Goal: Task Accomplishment & Management: Complete application form

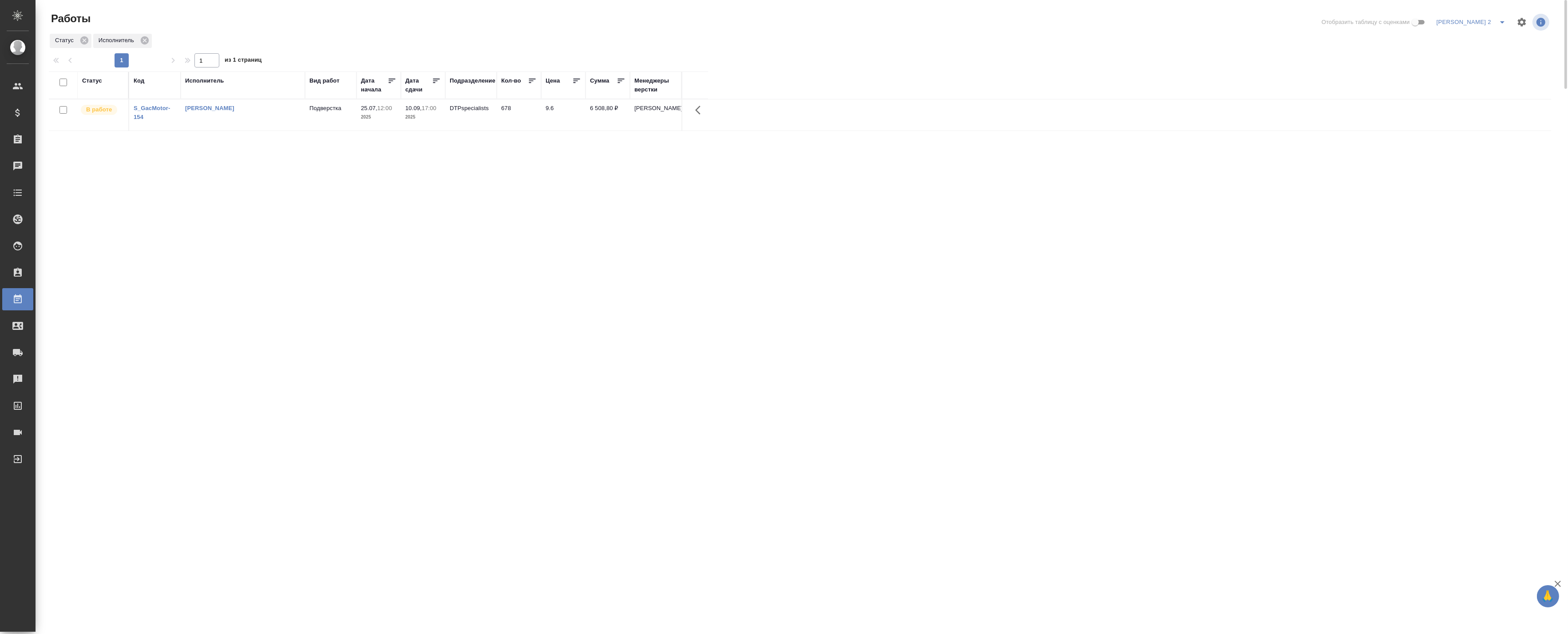
click at [231, 124] on td "[PERSON_NAME]" at bounding box center [243, 114] width 124 height 31
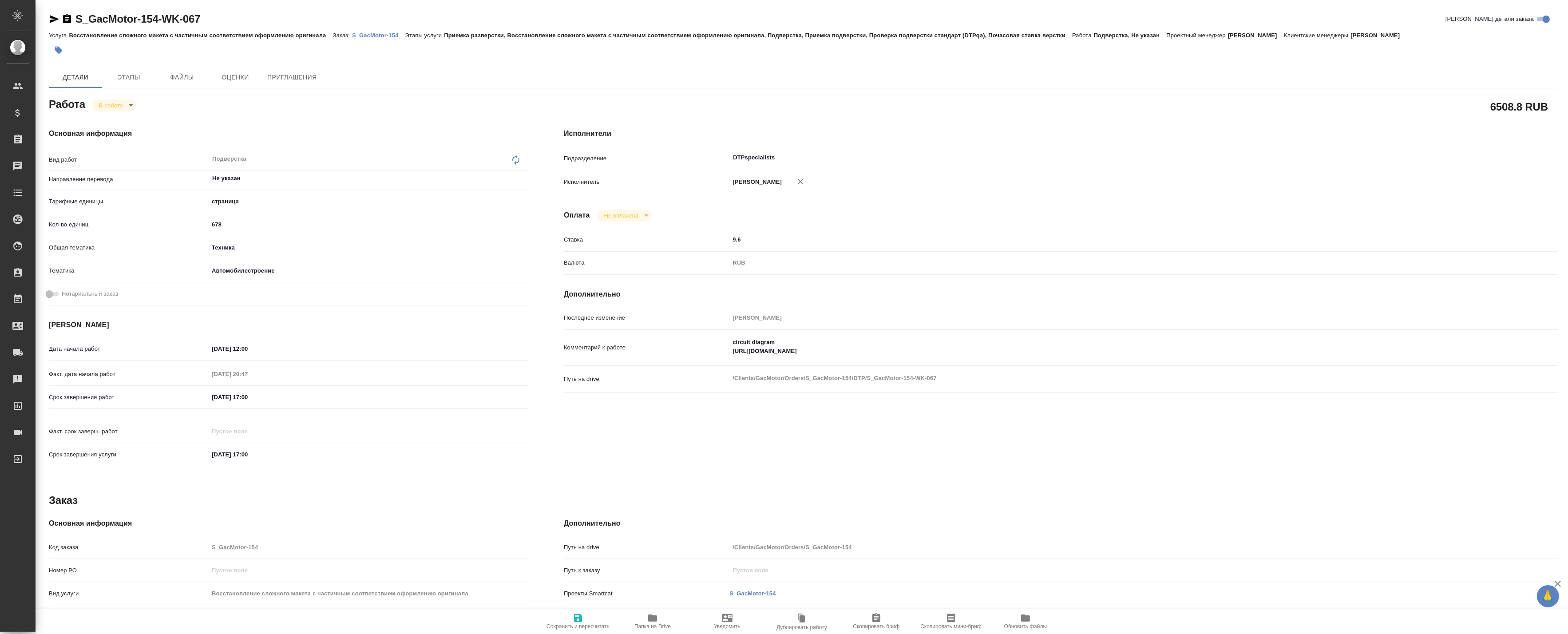
type textarea "x"
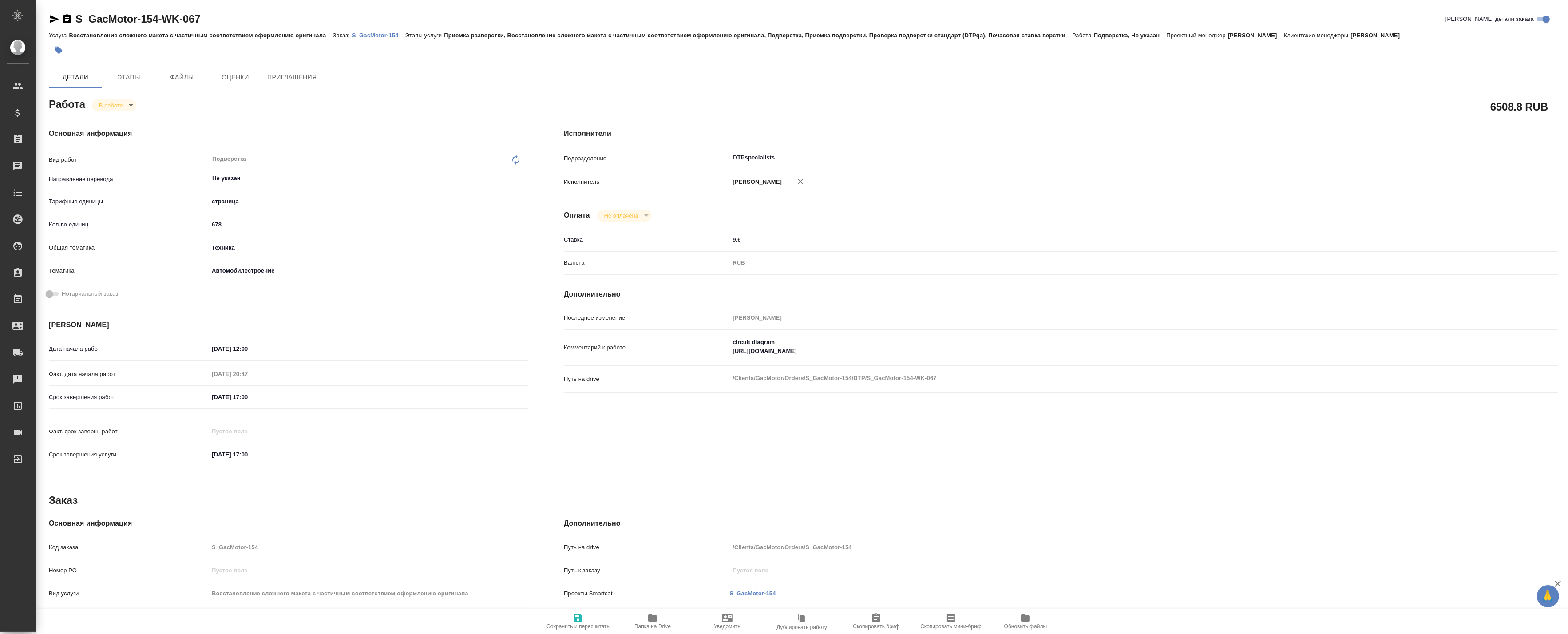
type textarea "x"
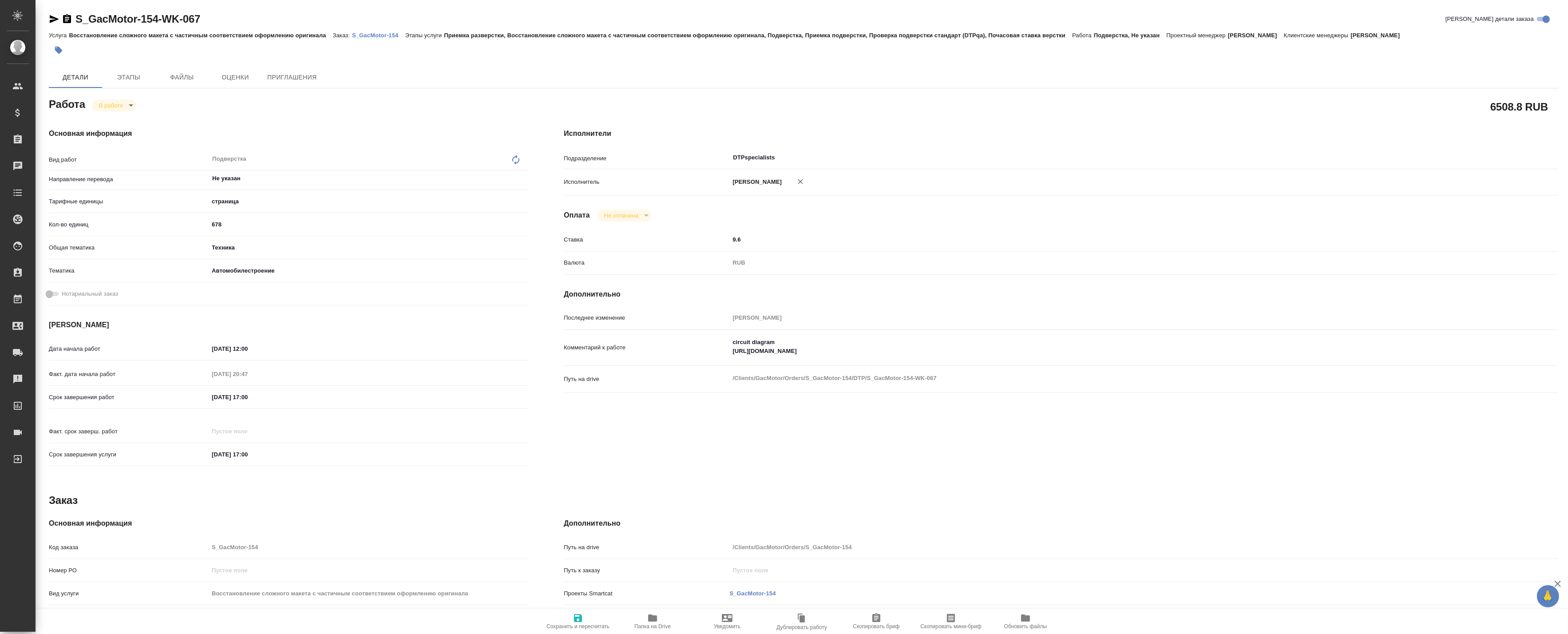
type textarea "x"
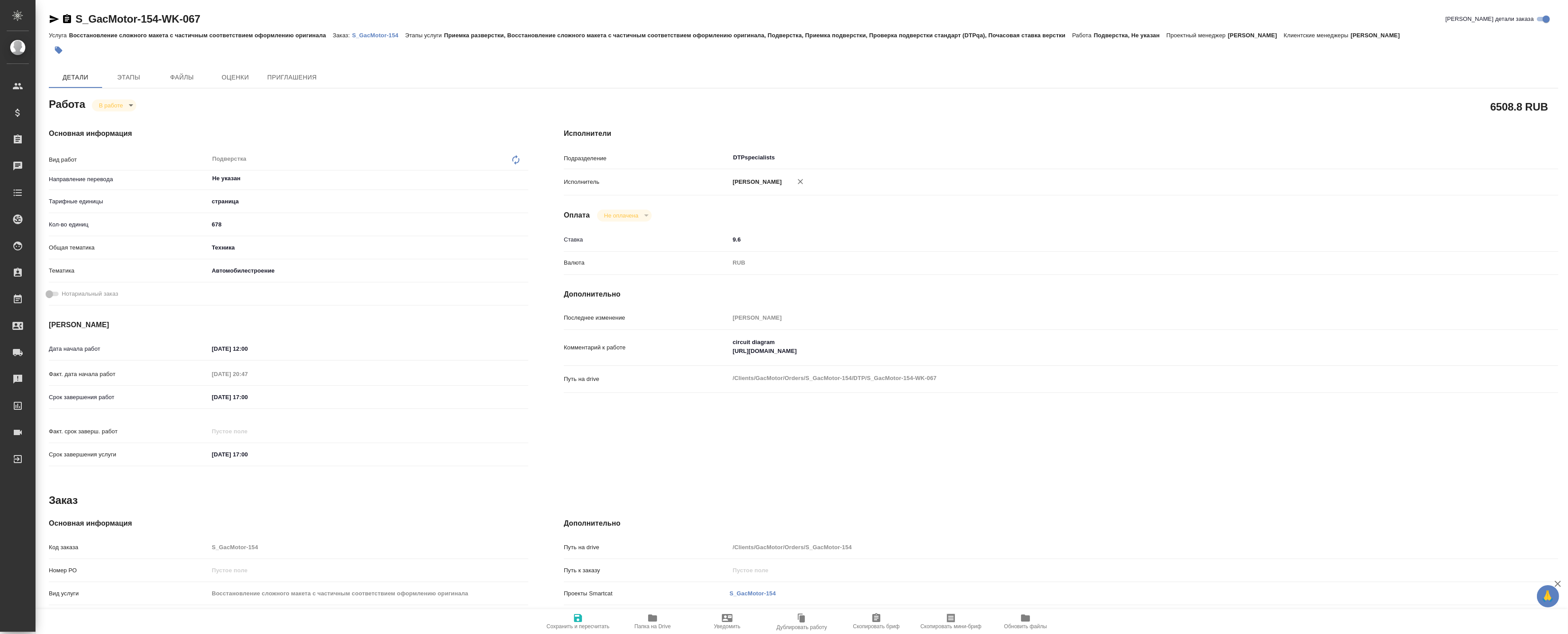
type textarea "x"
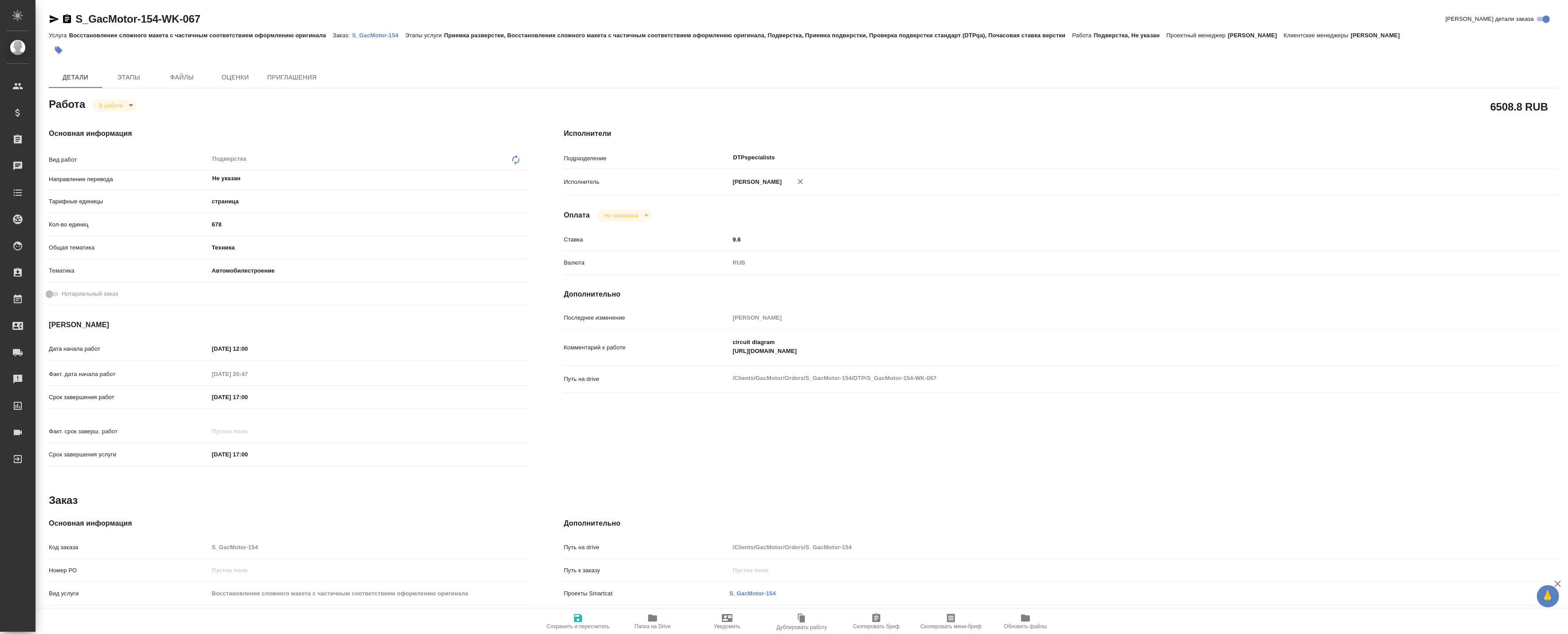
click at [652, 618] on icon "button" at bounding box center [653, 618] width 9 height 7
type textarea "x"
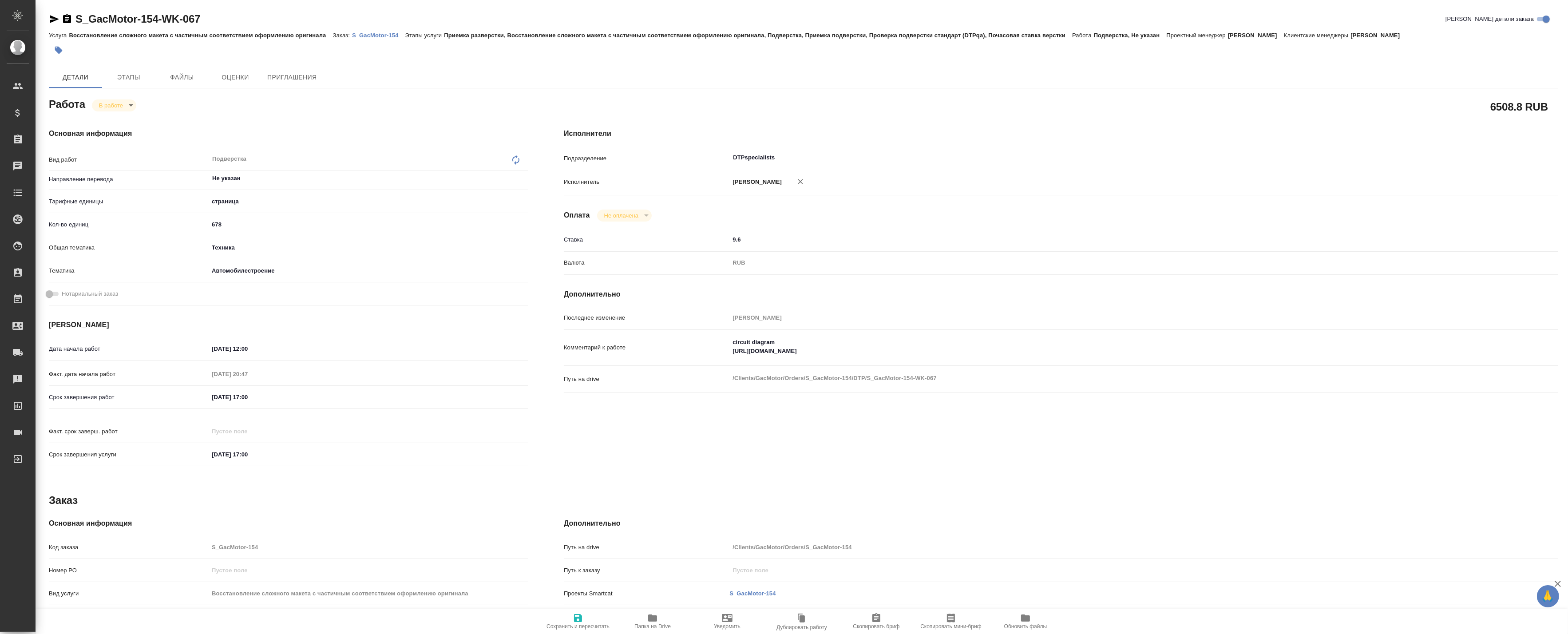
type textarea "x"
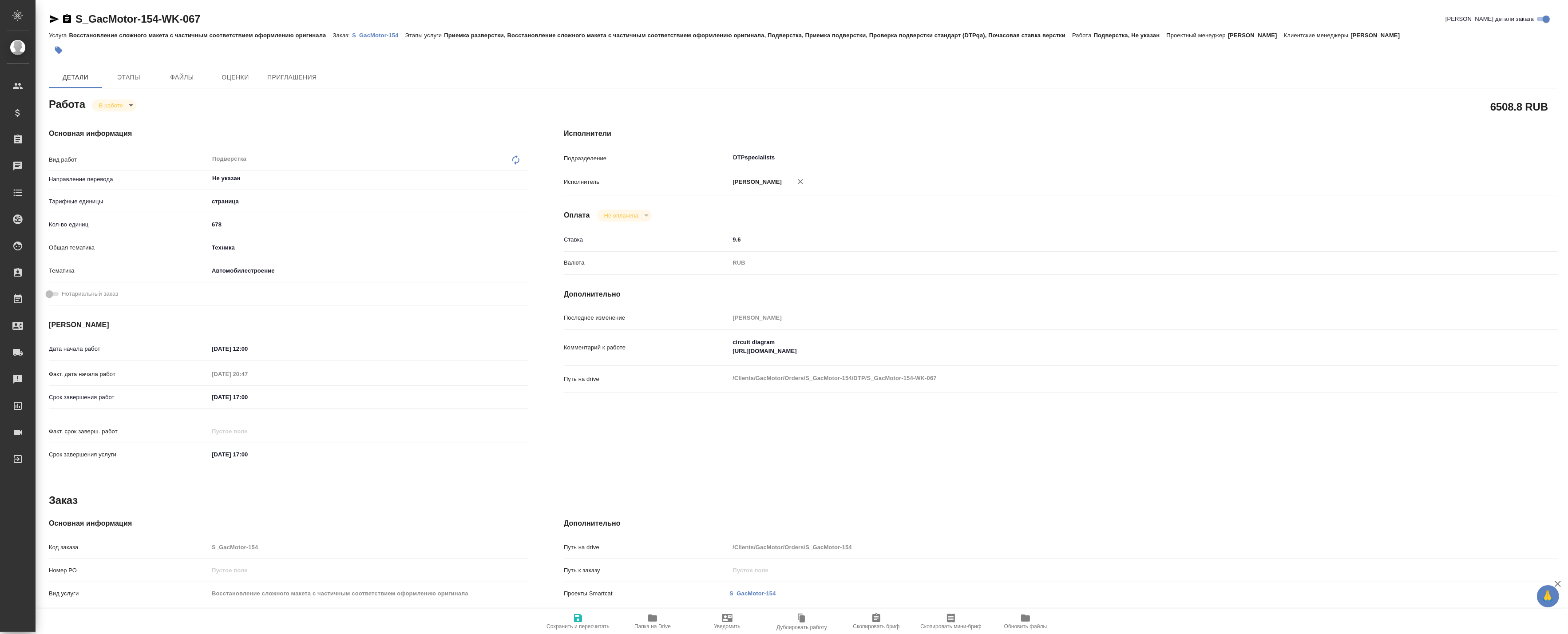
type textarea "x"
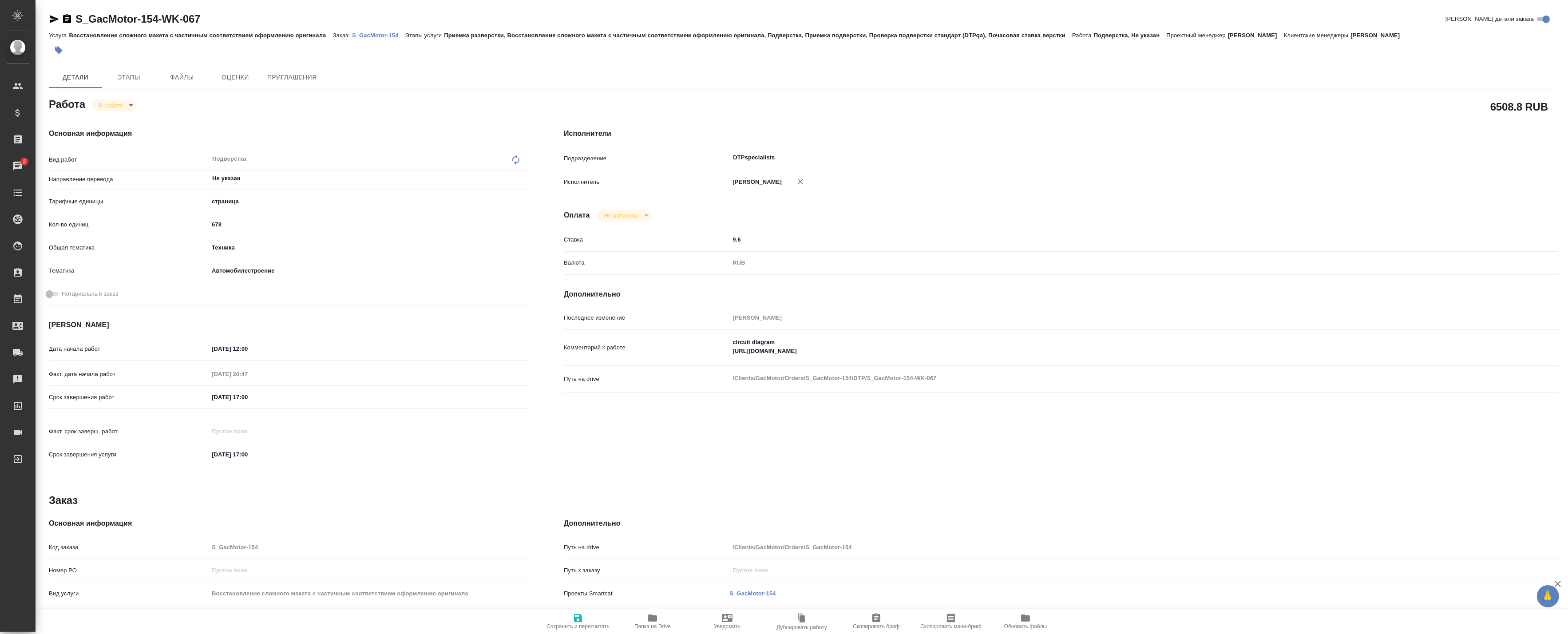
type textarea "x"
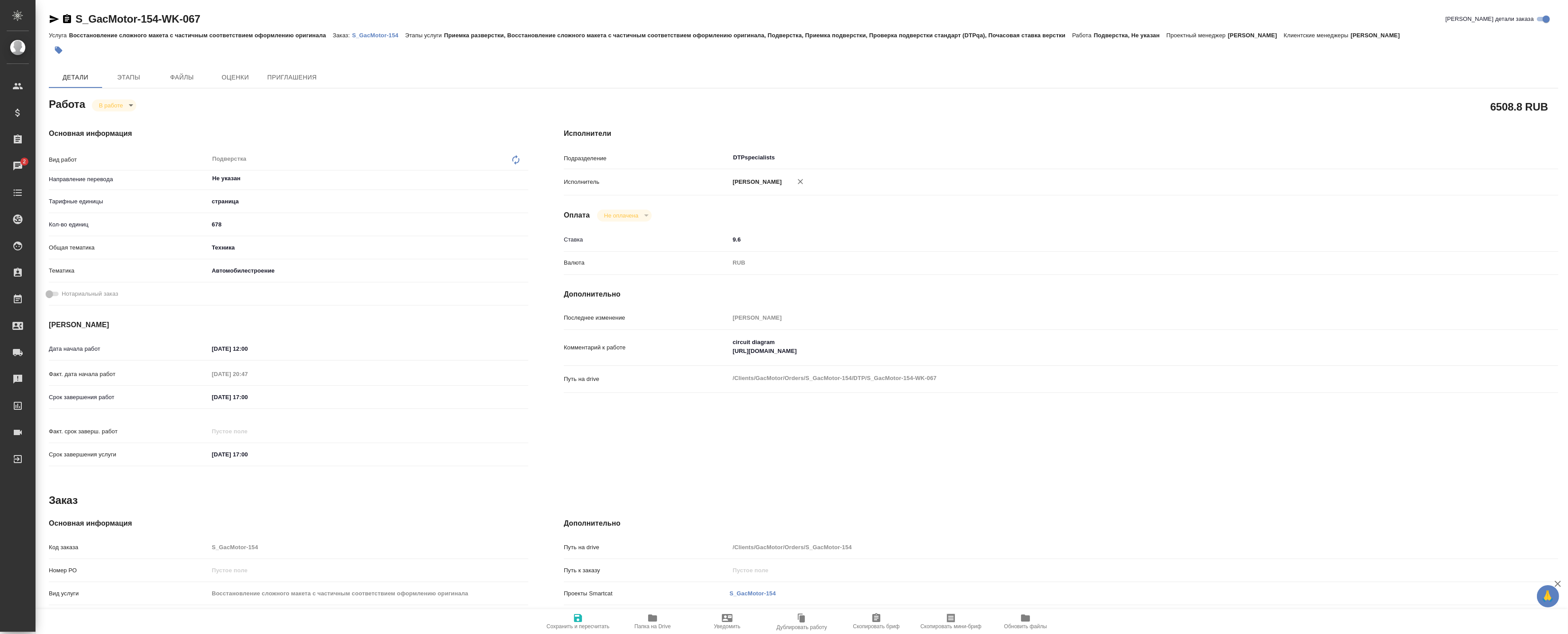
type textarea "x"
click at [107, 109] on body "🙏 .cls-1 fill:#fff; AWATERA Badanyan Artak Клиенты Спецификации Заказы 2 Чаты T…" at bounding box center [784, 317] width 1568 height 634
click at [113, 122] on button "Выполнен" at bounding box center [115, 121] width 32 height 10
type textarea "x"
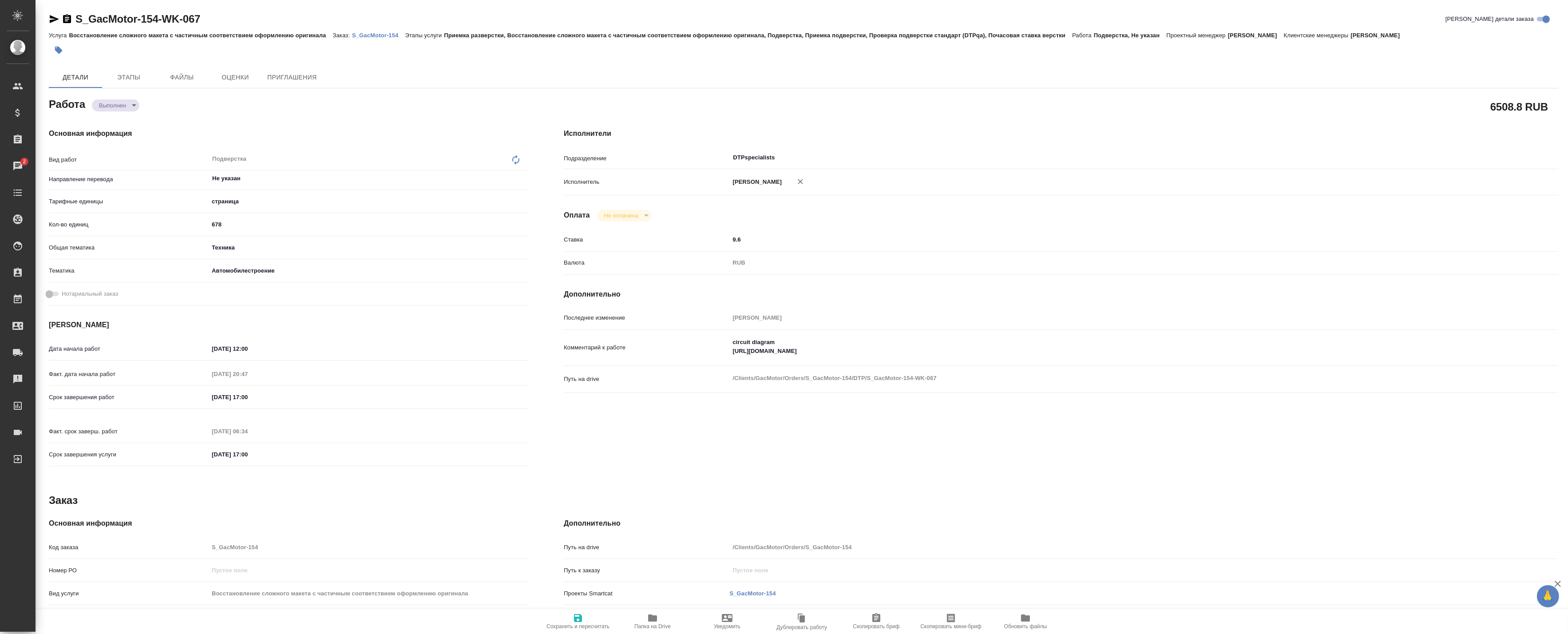
type textarea "x"
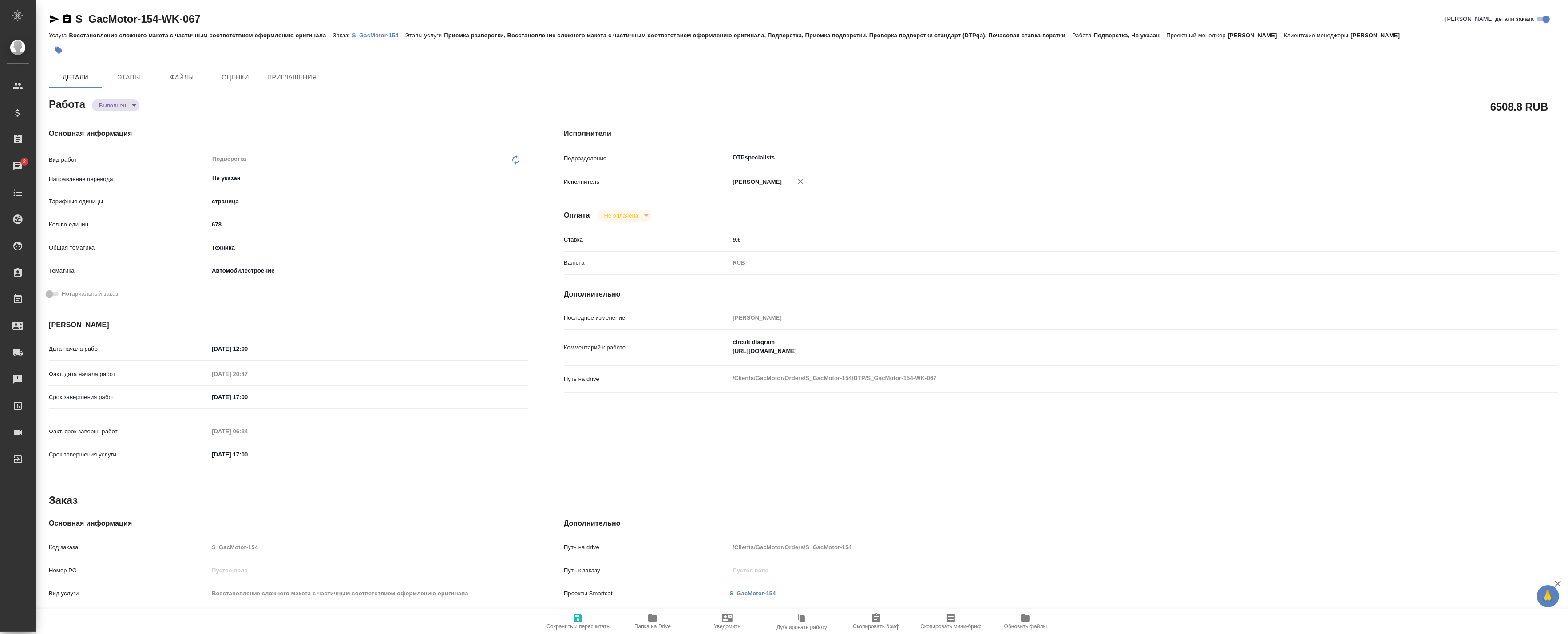
type textarea "x"
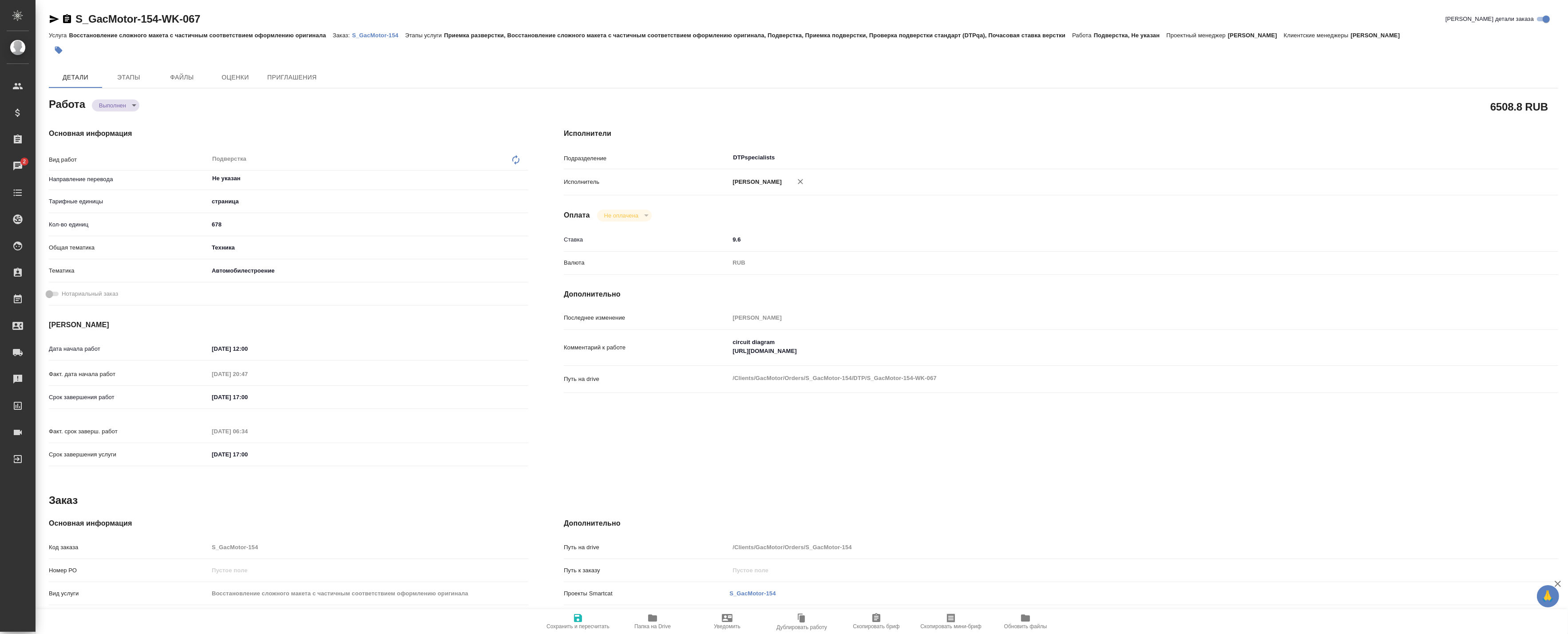
type textarea "x"
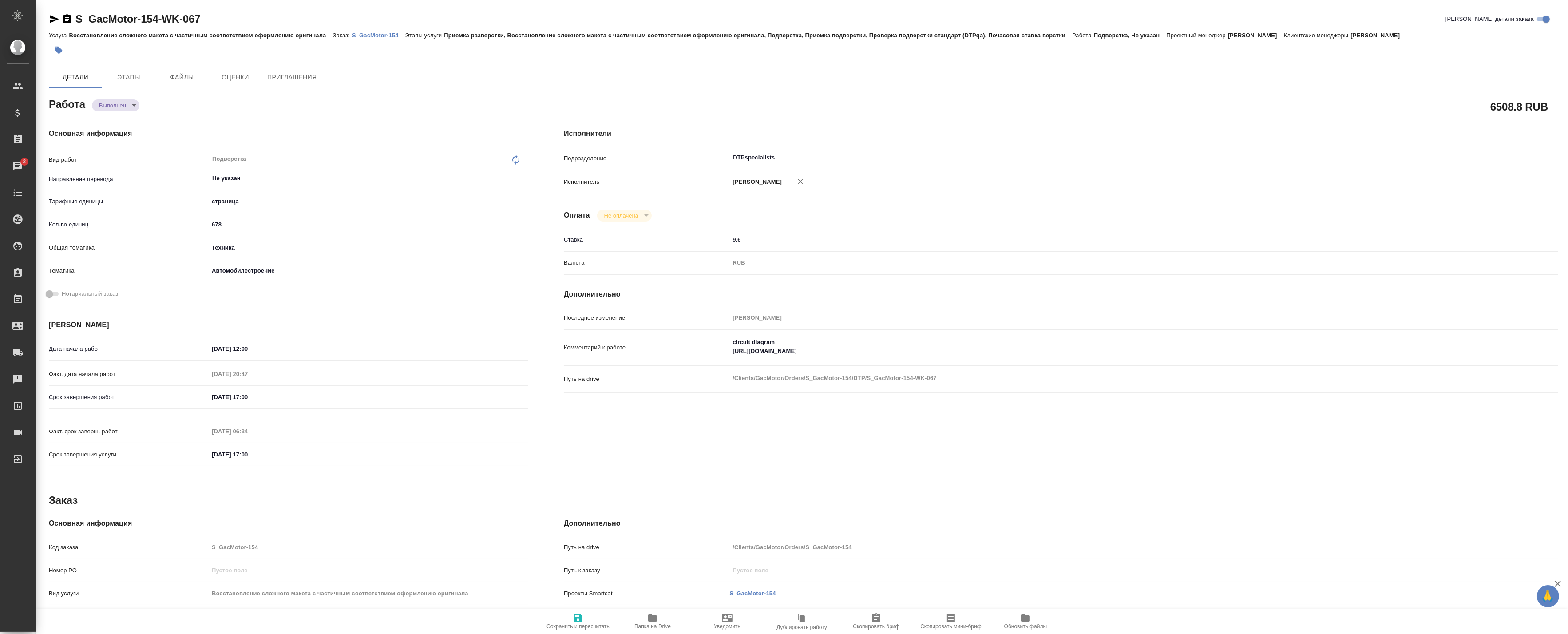
type textarea "x"
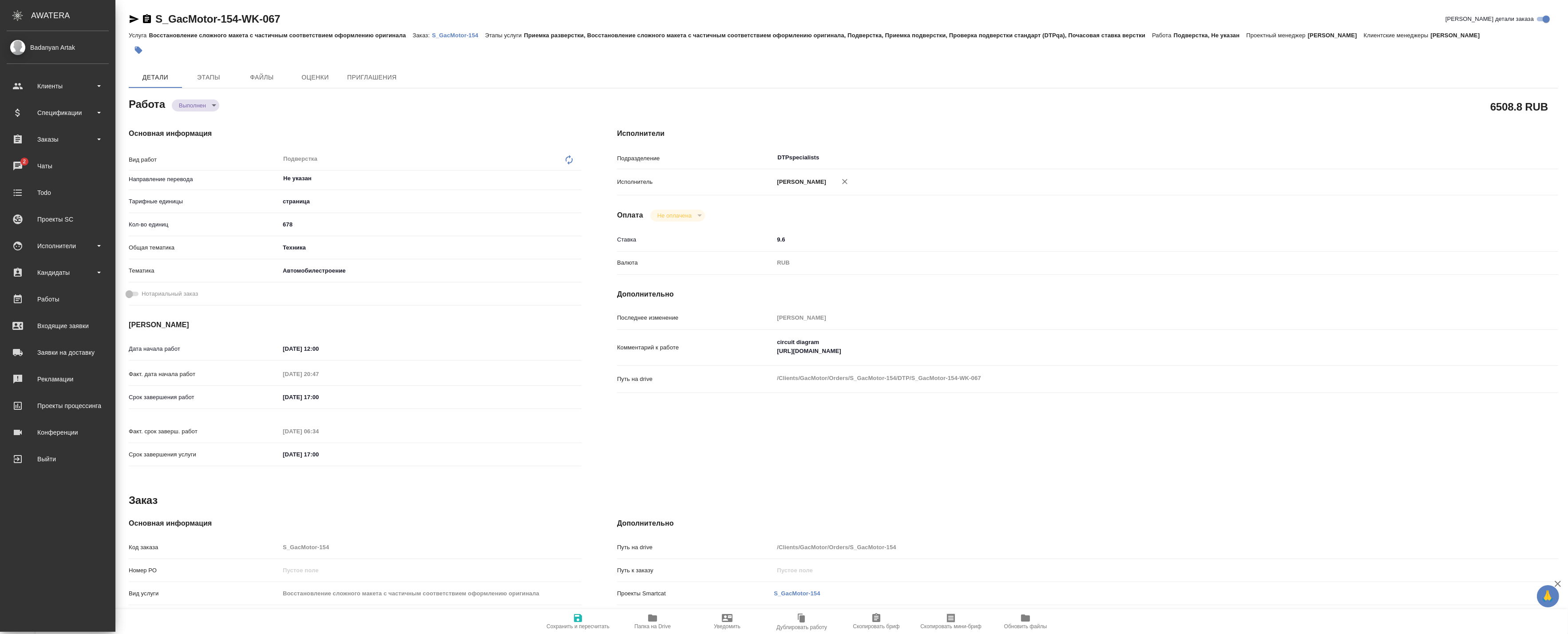
type textarea "x"
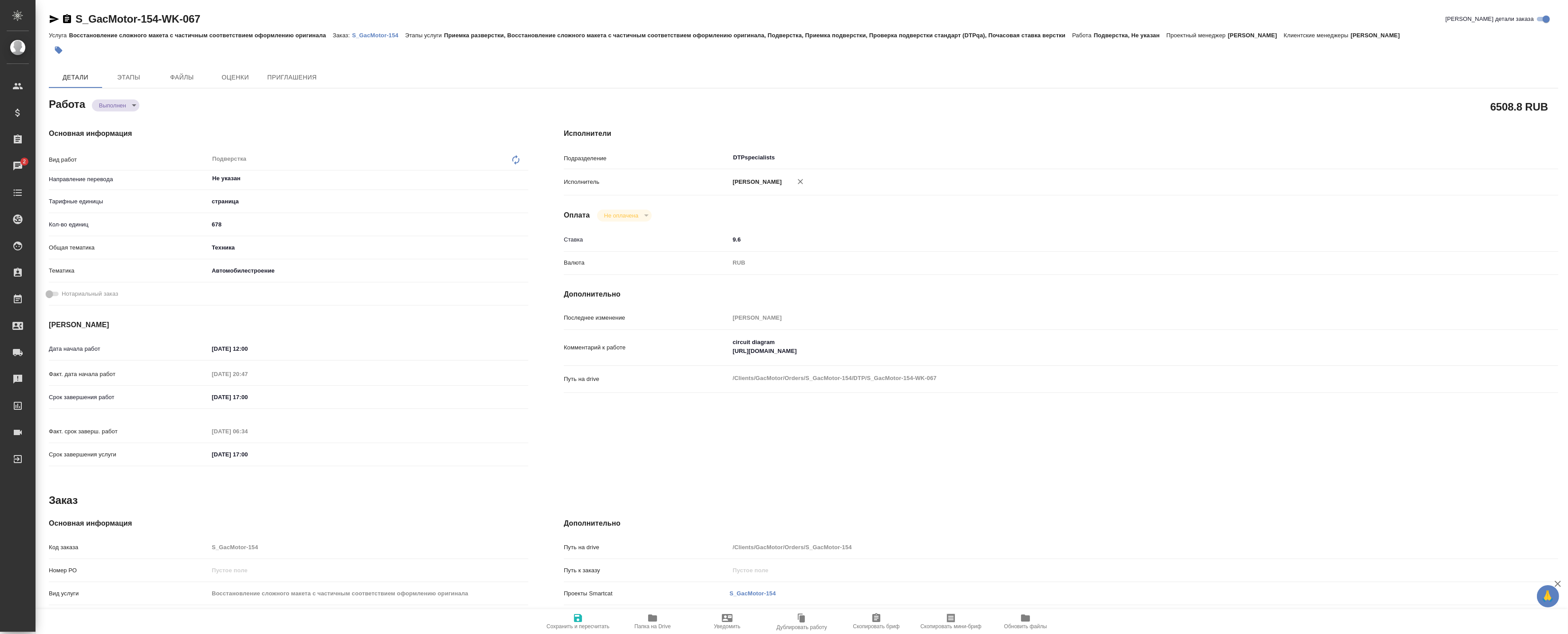
type textarea "x"
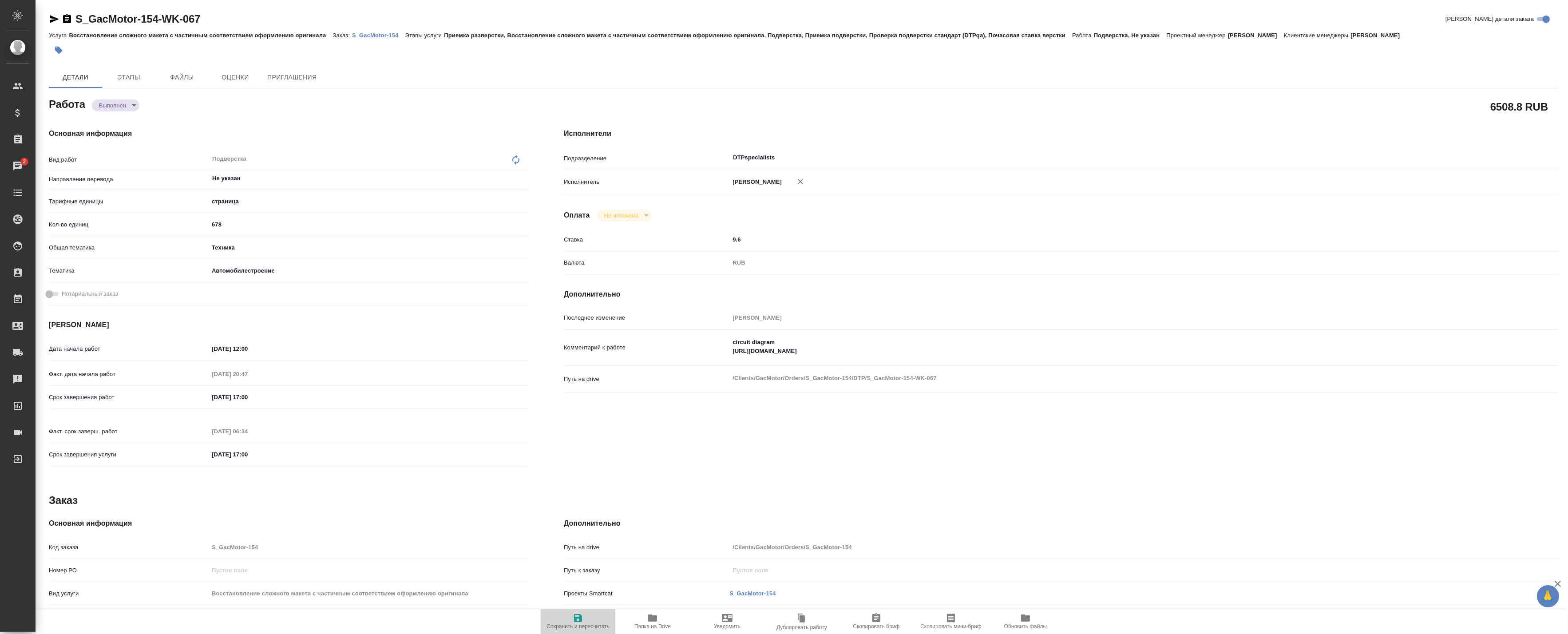
click at [603, 622] on span "Сохранить и пересчитать" at bounding box center [578, 621] width 64 height 17
type textarea "x"
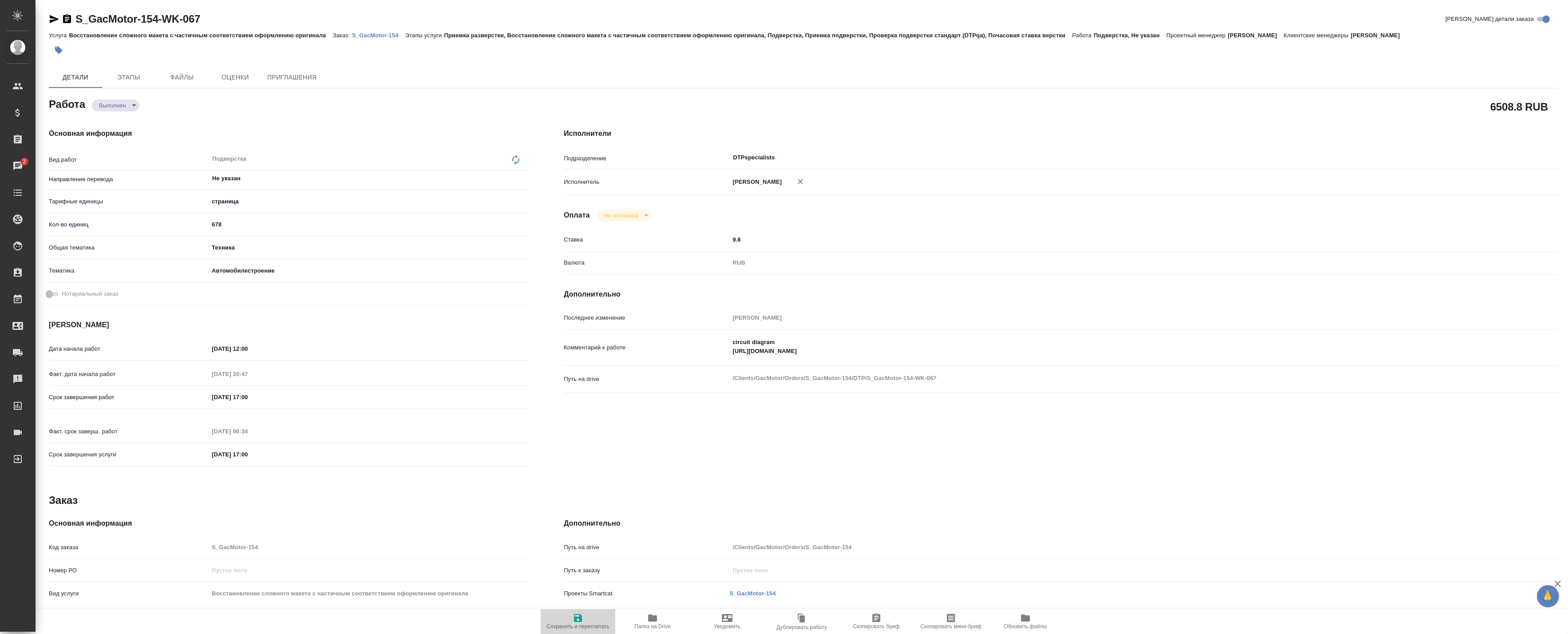
type textarea "x"
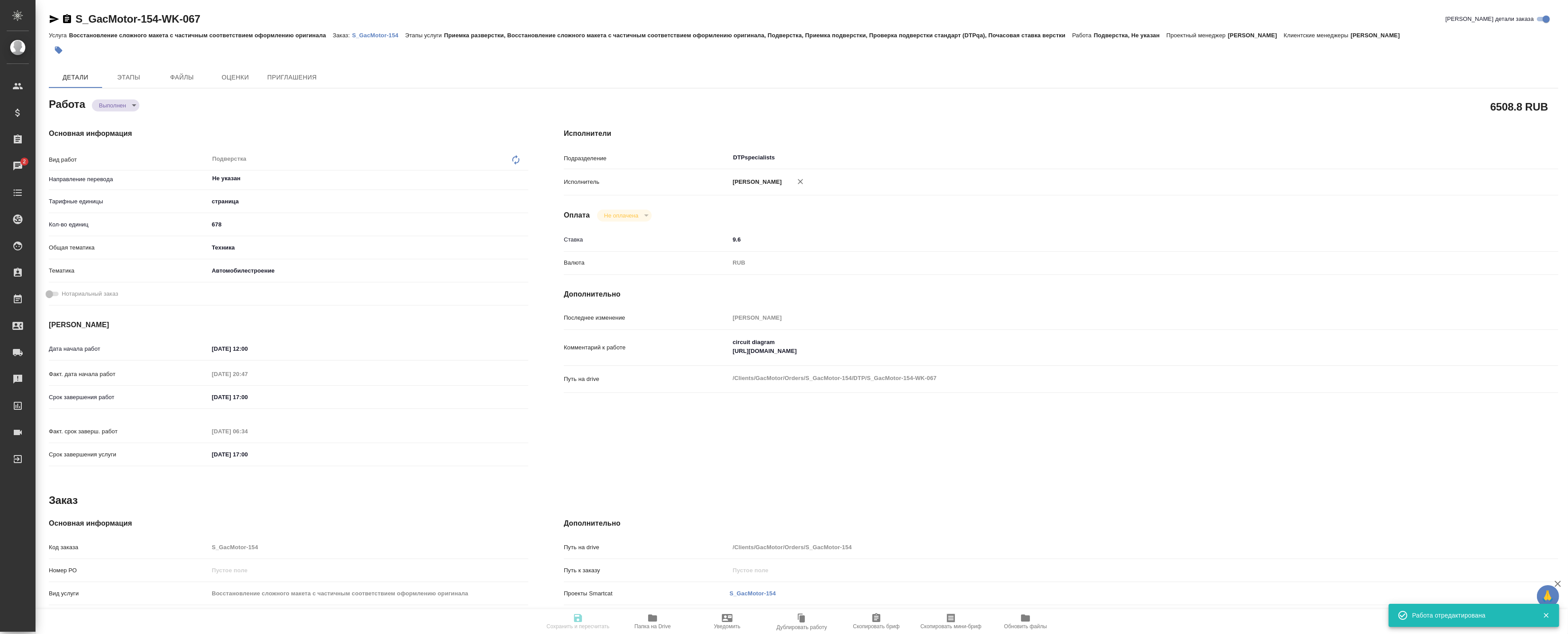
type textarea "x"
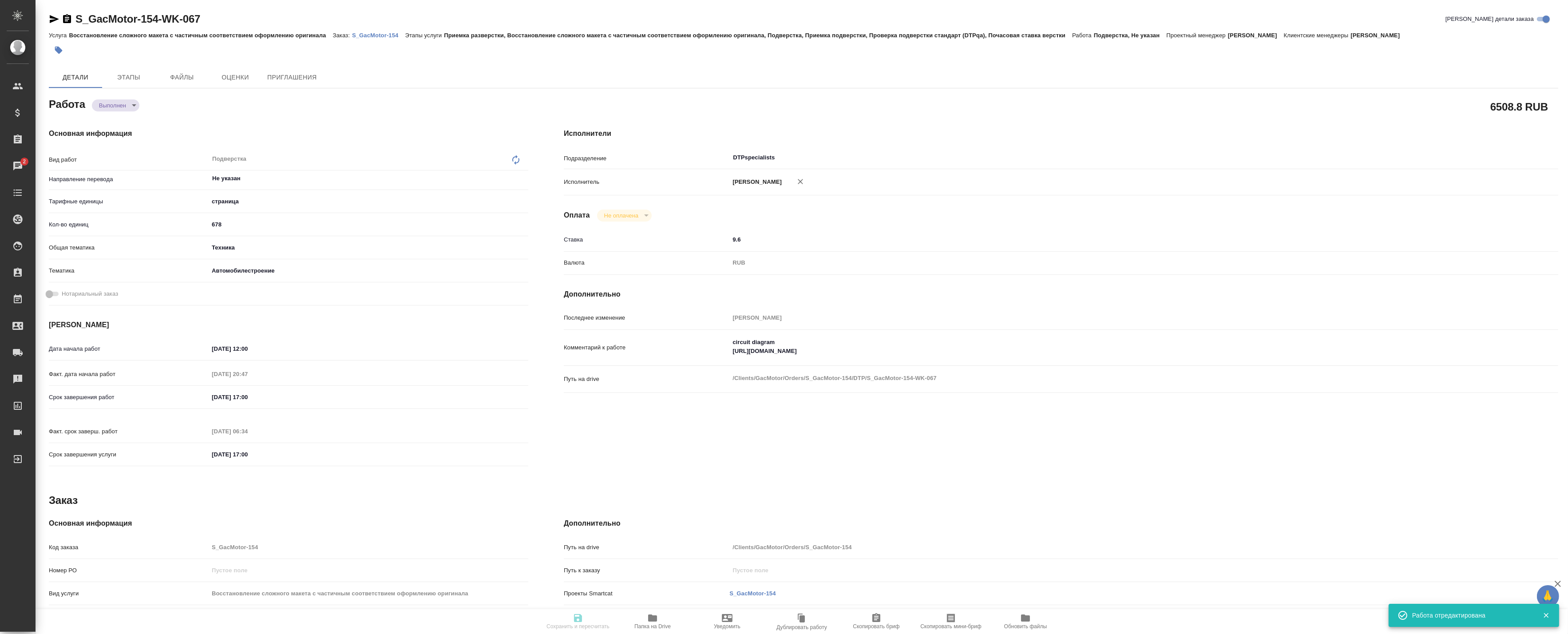
type textarea "x"
type input "completed"
type textarea "Подверстка"
type textarea "x"
type input "Не указан"
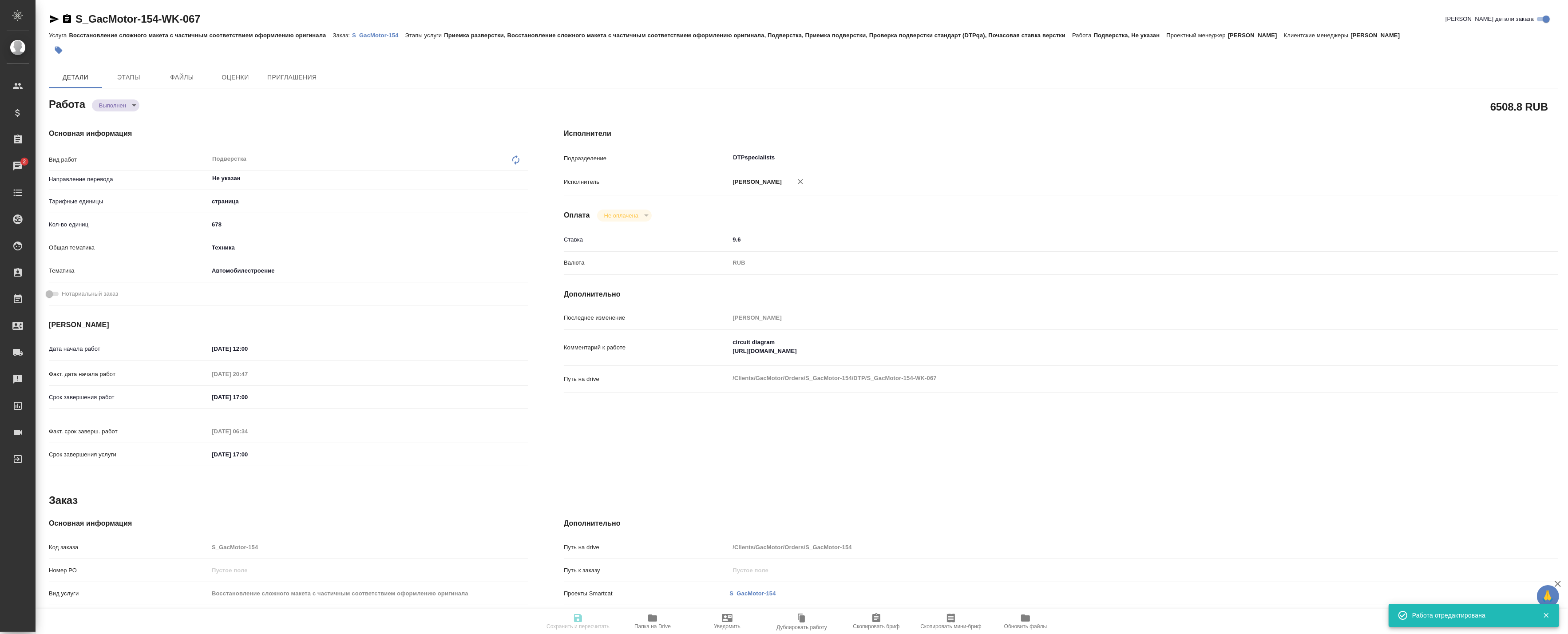
type input "5a8b1489cc6b4906c91bfdb2"
type input "678"
type input "tech"
type input "5f647204b73bc97568ca66a7"
type input "[DATE] 12:00"
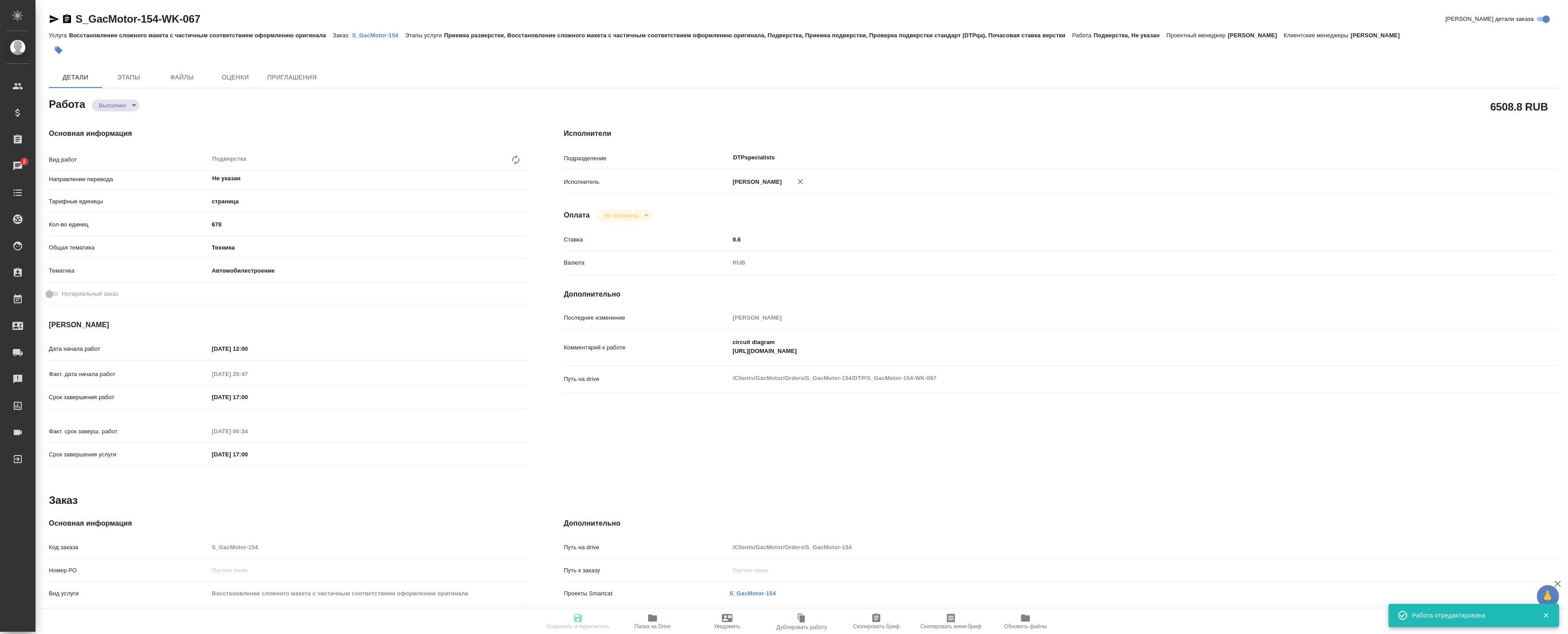
type input "[DATE] 20:47"
type input "[DATE] 17:00"
type input "[DATE] 06:34"
type input "[DATE] 17:00"
type input "DTPspecialists"
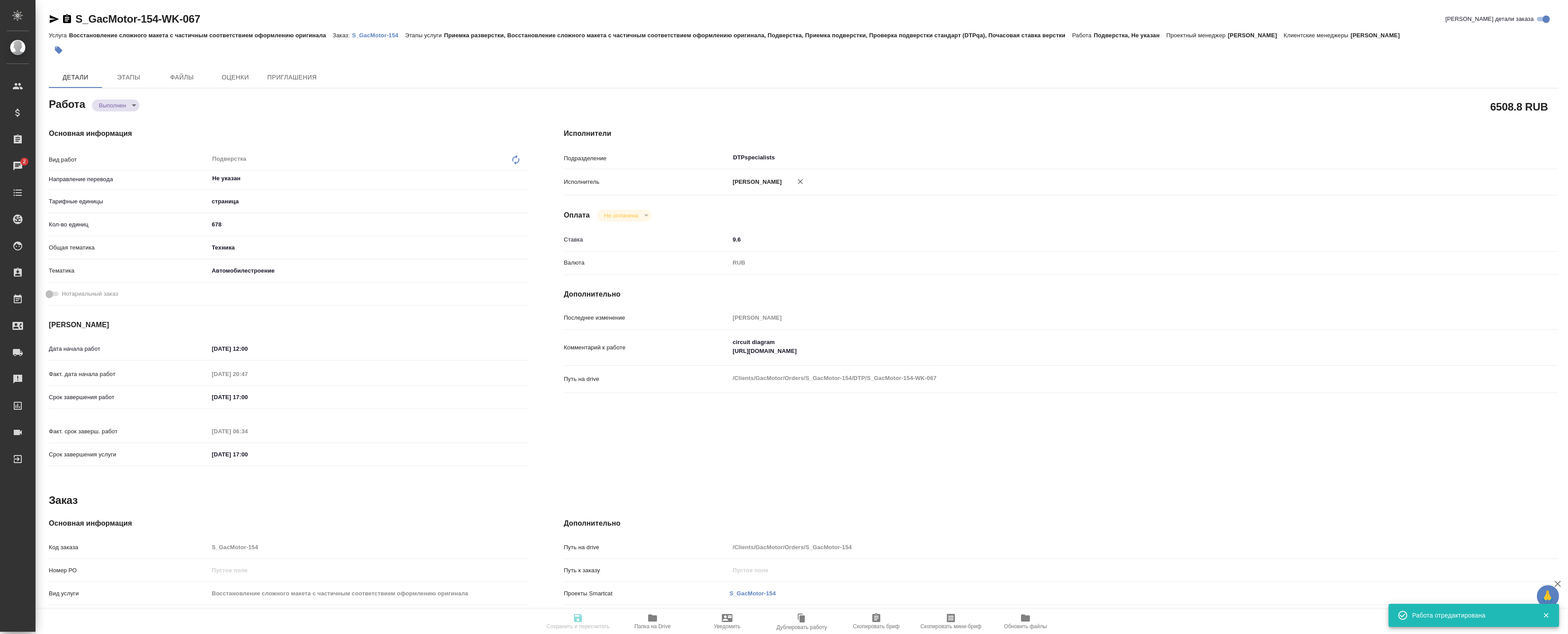
type input "notPayed"
type input "9.6"
type input "RUB"
type input "[PERSON_NAME]"
type textarea "circuit diagram [URL][DOMAIN_NAME]"
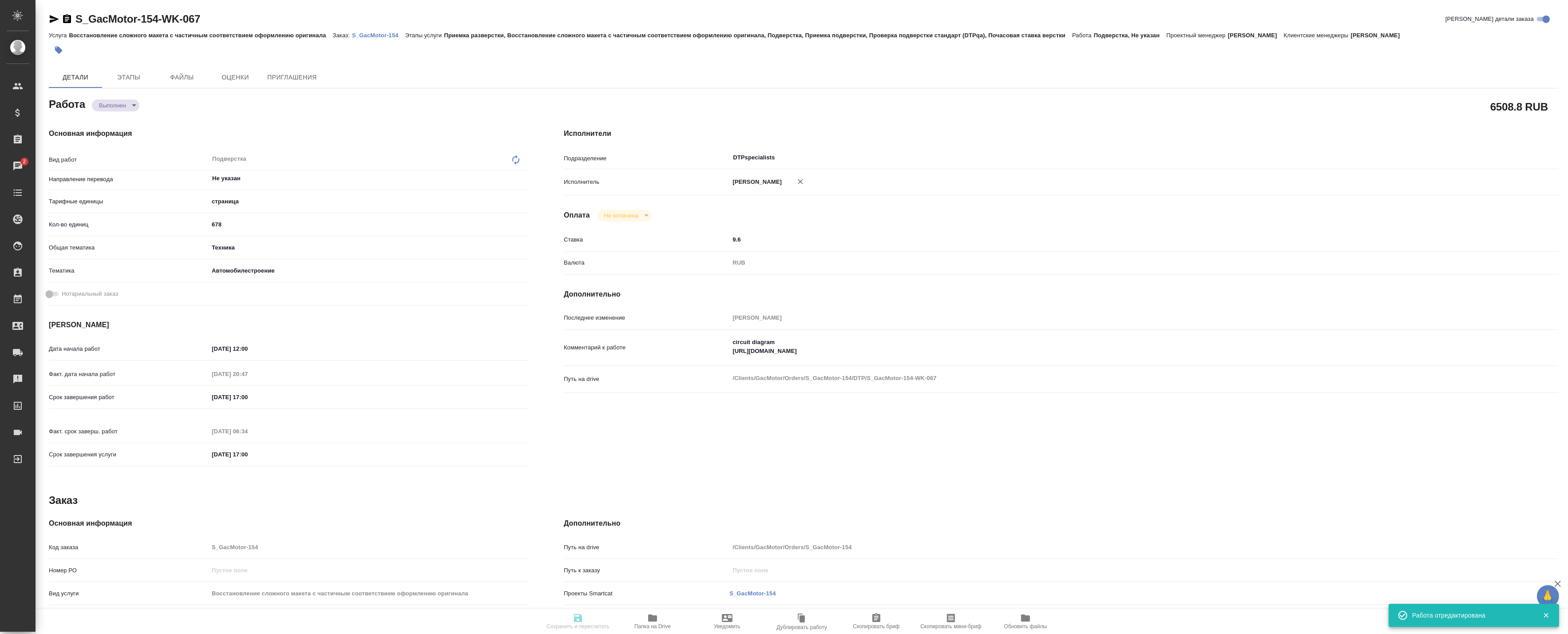
type textarea "x"
type textarea "/Clients/GacMotor/Orders/S_GacMotor-154/DTP/S_GacMotor-154-WK-067"
type textarea "x"
type input "S_GacMotor-154"
type input "Восстановление сложного макета с частичным соответствием оформлению оригинала"
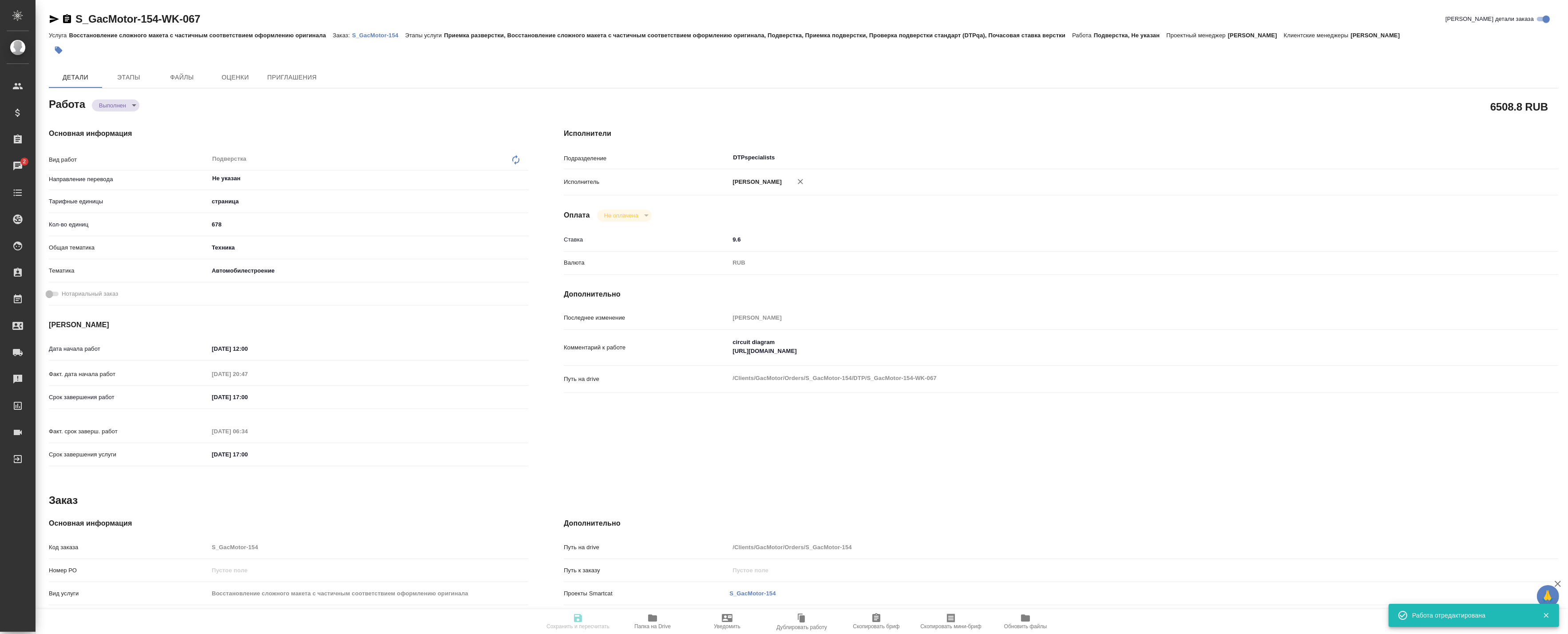
type input "Приемка разверстки, Восстановление сложного макета с частичным соответствием оф…"
type input "[PERSON_NAME]"
type input "/Clients/GacMotor/Orders/S_GacMotor-154"
type textarea "x"
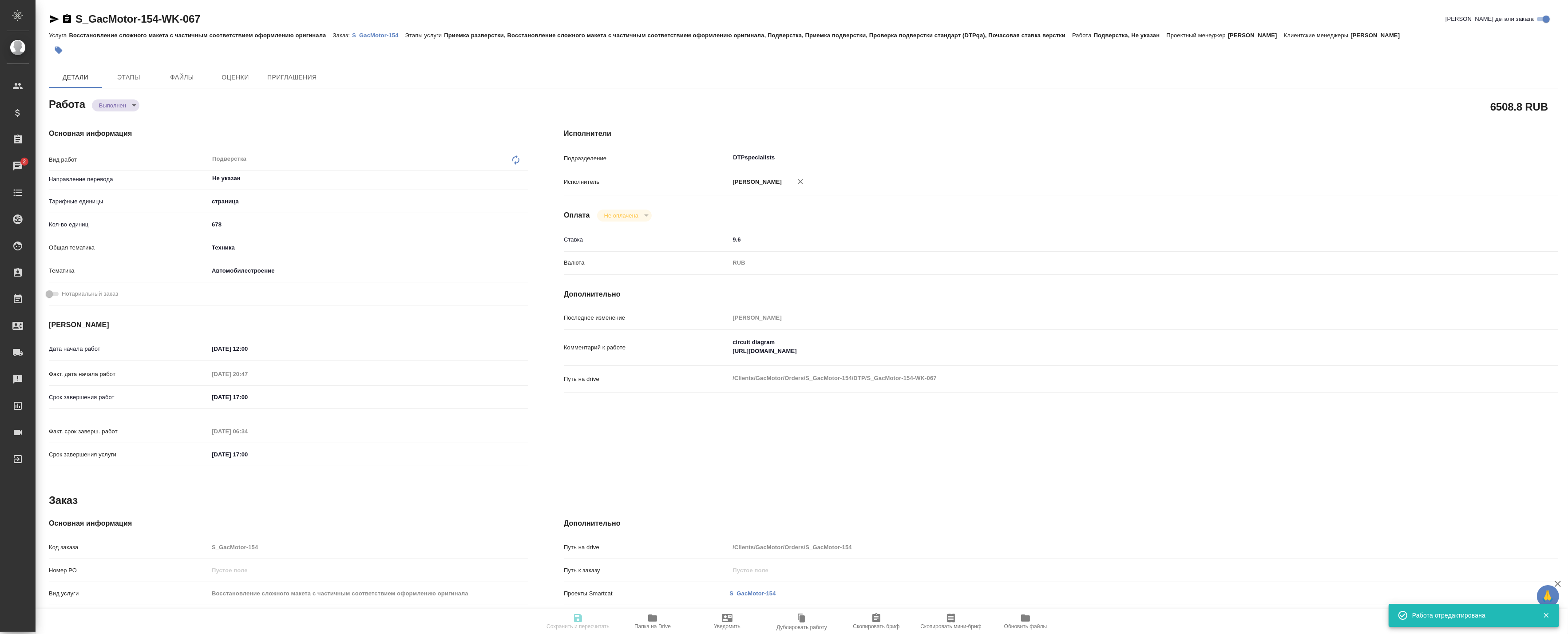
type textarea "материалы для перевода по нашей новой модели GS-8 HEV исходников нет, все надпи…"
type textarea "x"
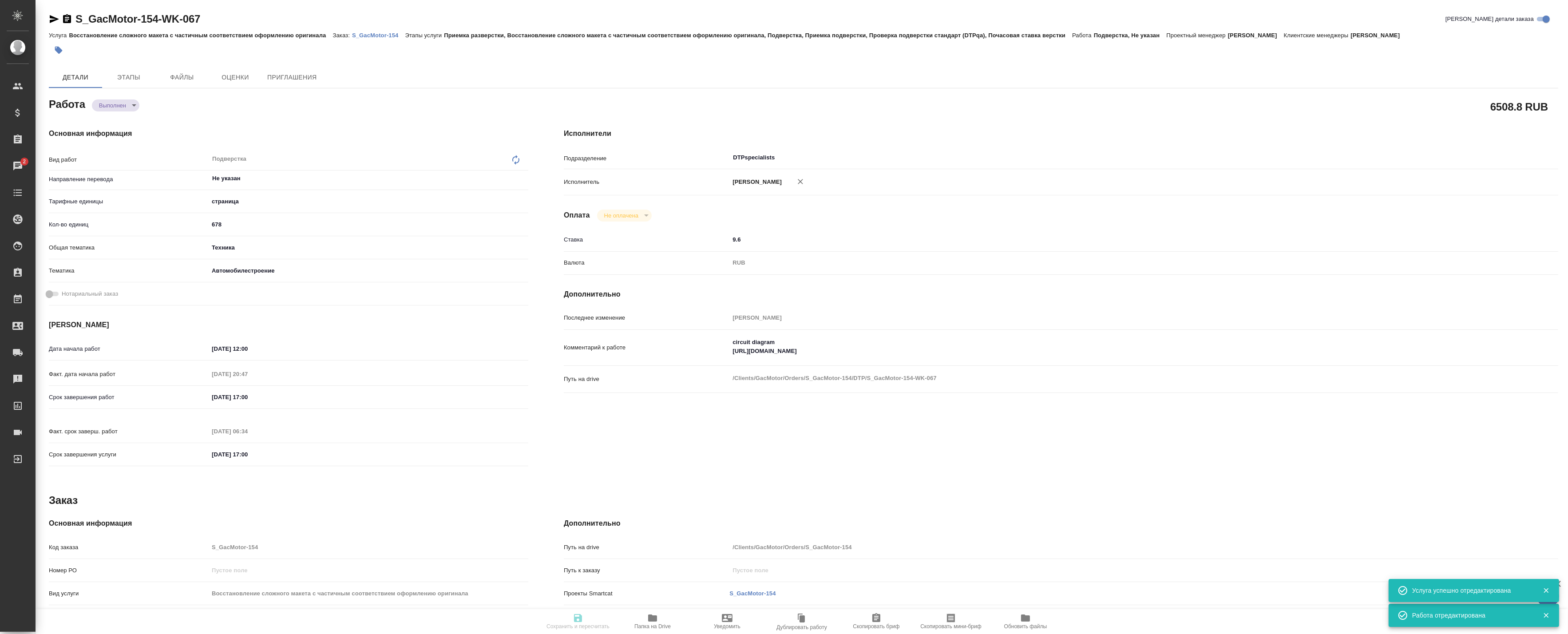
type textarea "x"
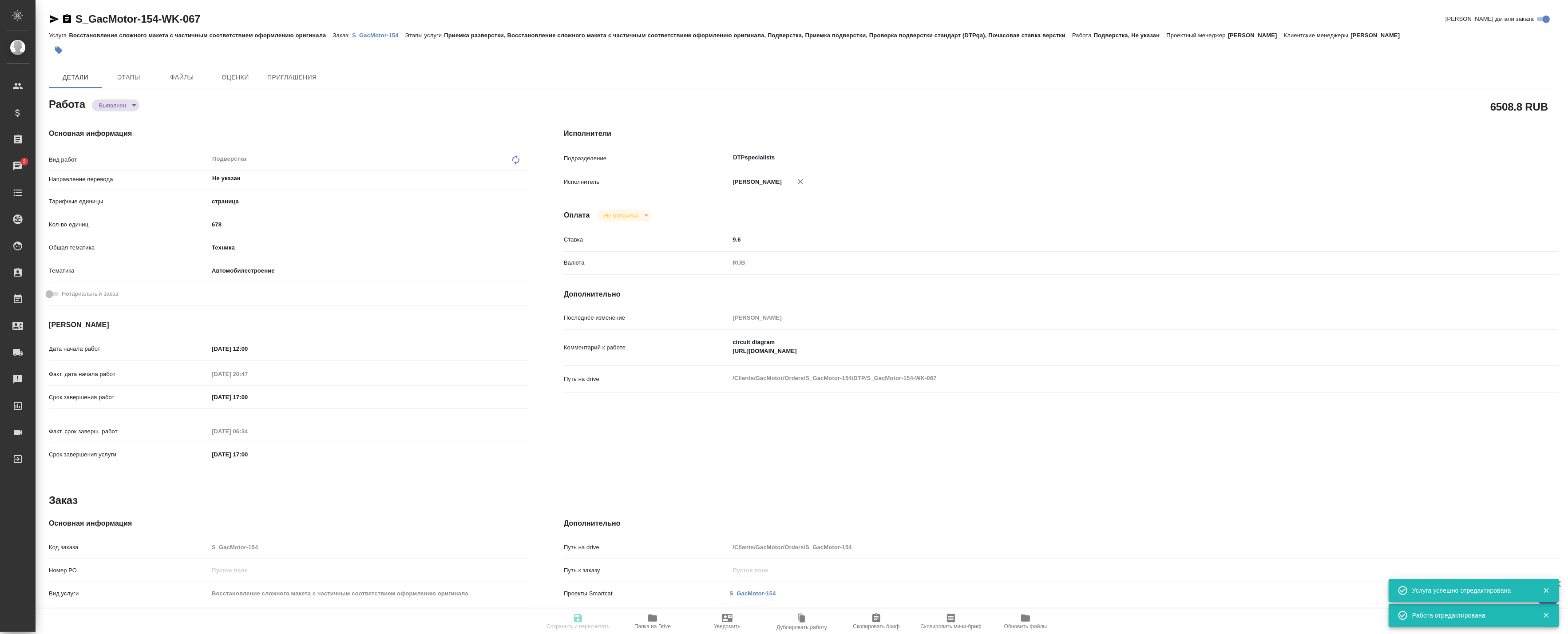
type textarea "x"
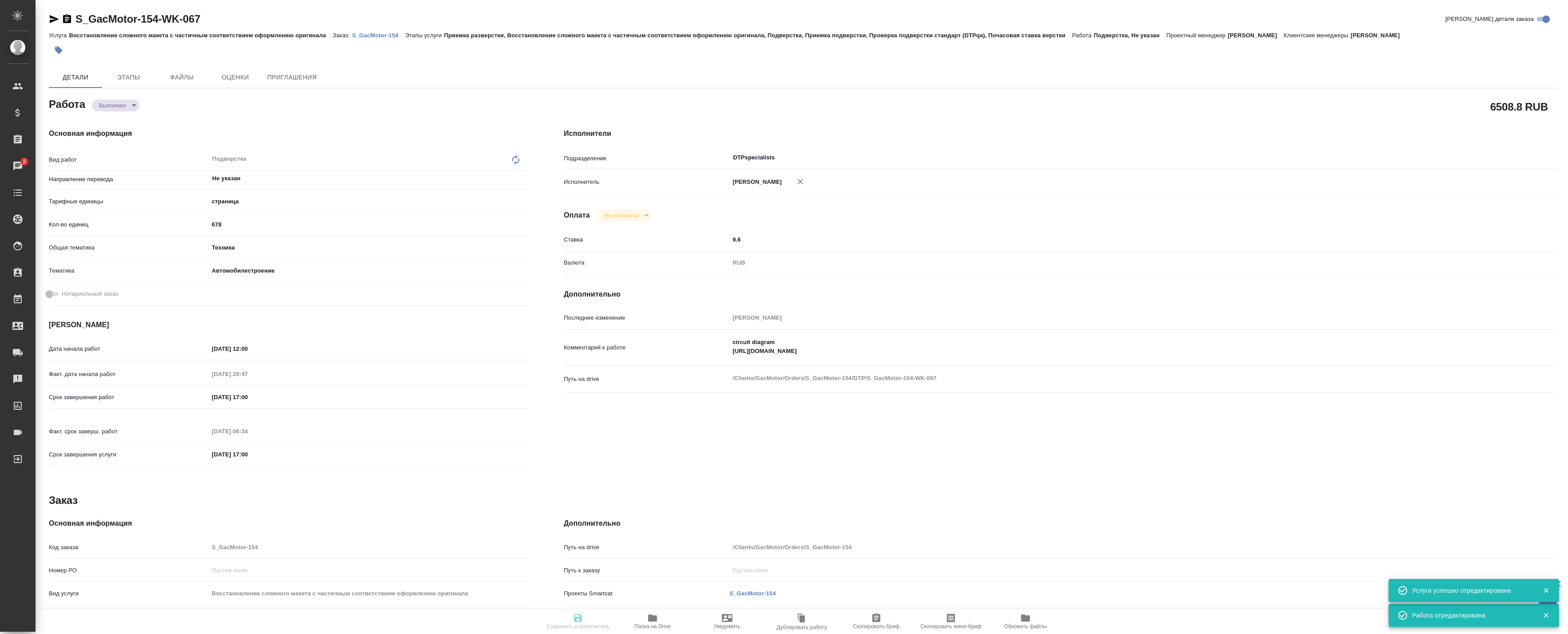
type textarea "x"
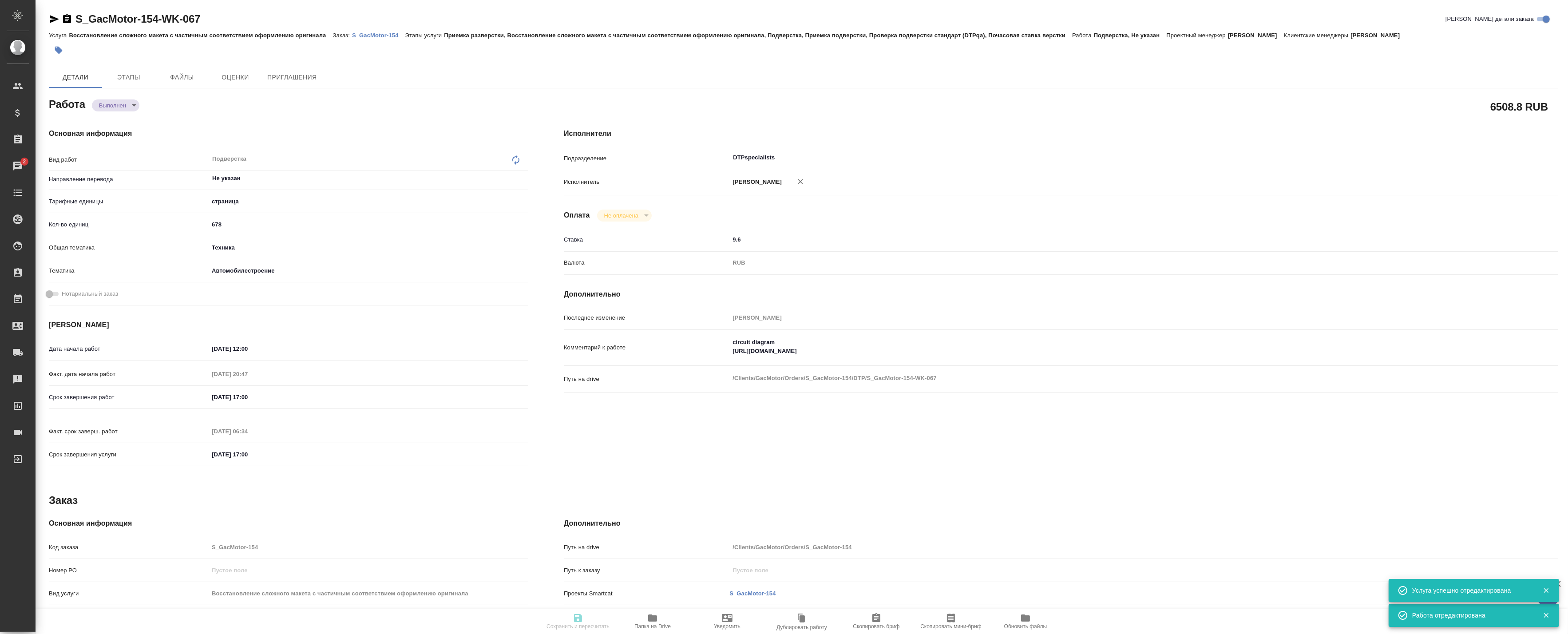
type textarea "x"
type input "completed"
type textarea "Подверстка"
type textarea "x"
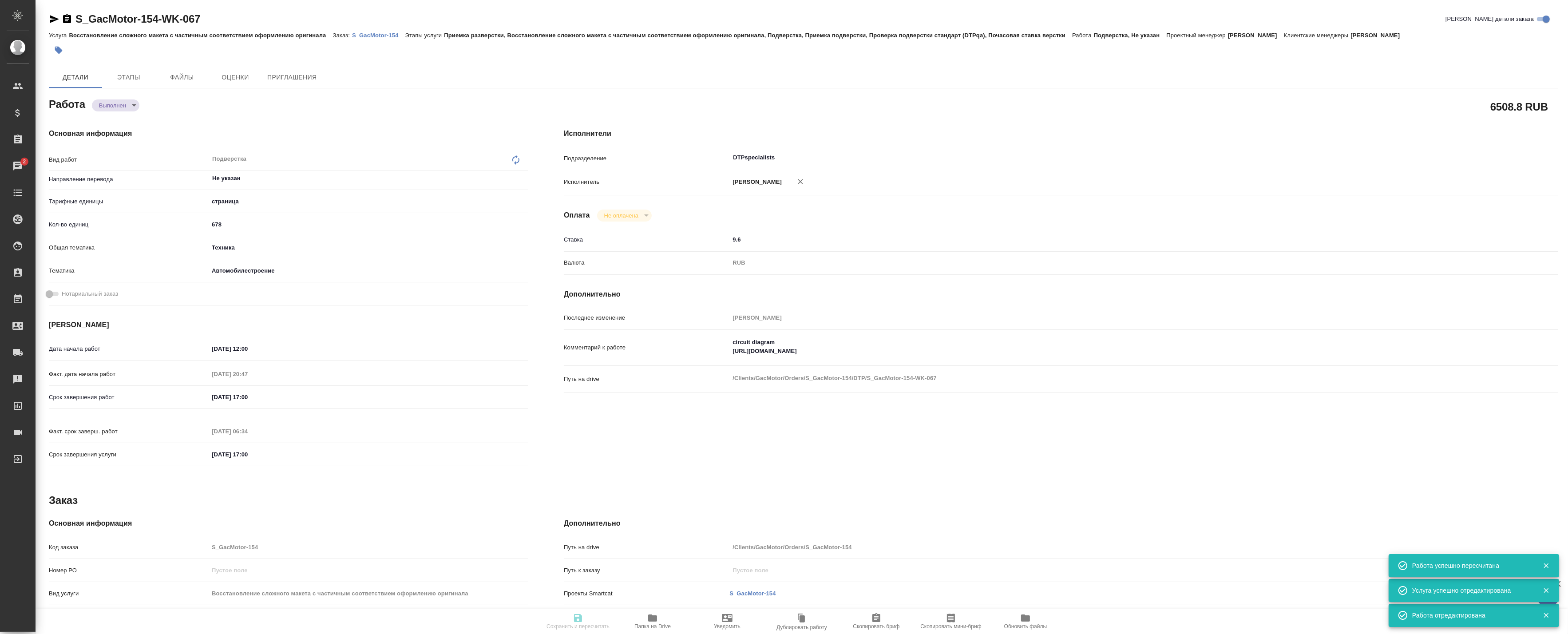
type input "Не указан"
type input "5a8b1489cc6b4906c91bfdb2"
type input "678"
type input "tech"
type input "5f647204b73bc97568ca66a7"
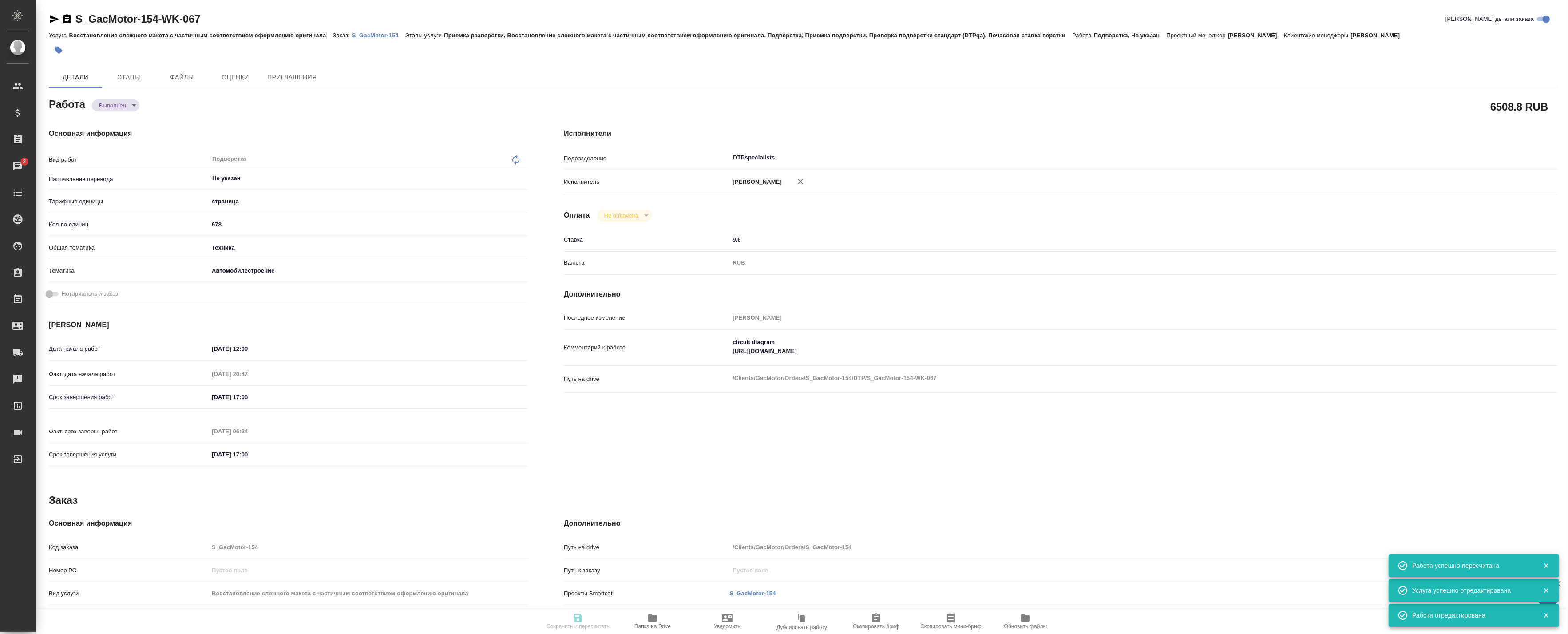
type input "[DATE] 12:00"
type input "[DATE] 20:47"
type input "[DATE] 17:00"
type input "[DATE] 06:34"
type input "[DATE] 17:00"
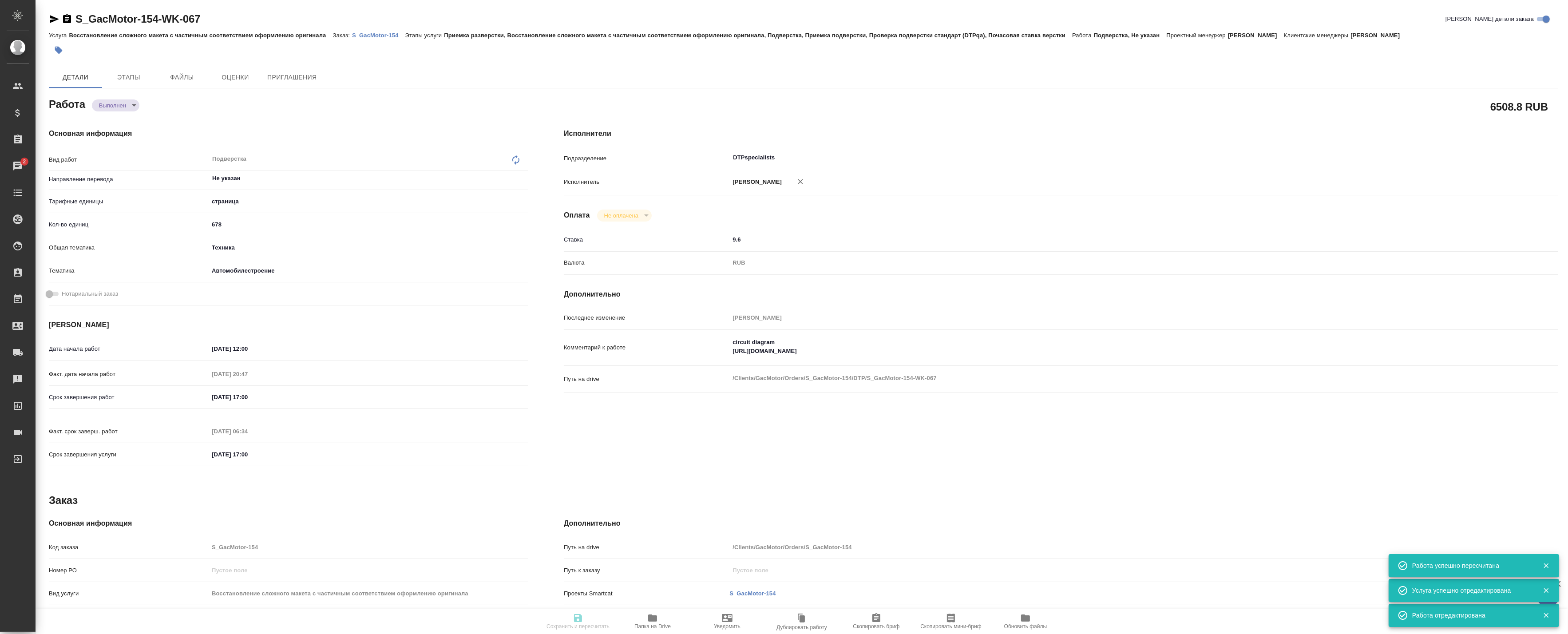
type input "DTPspecialists"
type input "notPayed"
type input "9.6"
type input "RUB"
type input "[PERSON_NAME]"
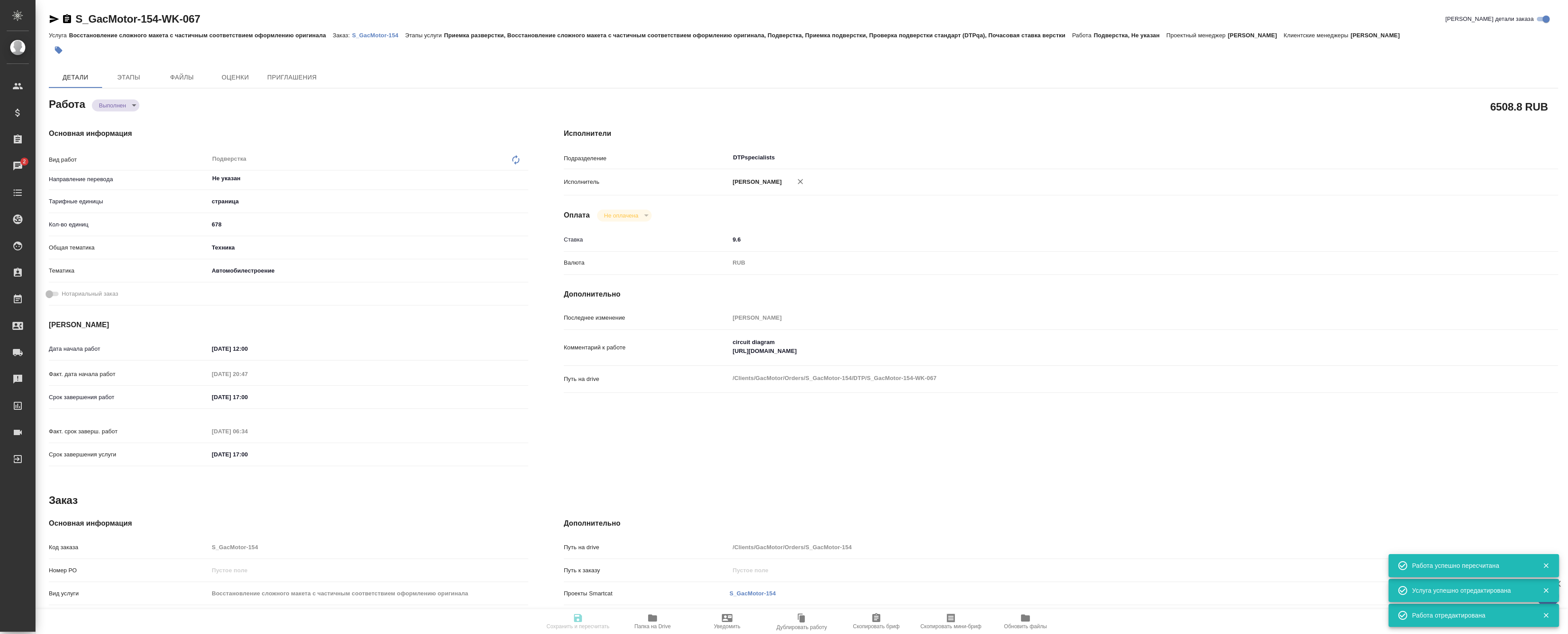
type textarea "circuit diagram [URL][DOMAIN_NAME]"
type textarea "x"
type textarea "/Clients/GacMotor/Orders/S_GacMotor-154/DTP/S_GacMotor-154-WK-067"
type textarea "x"
type input "S_GacMotor-154"
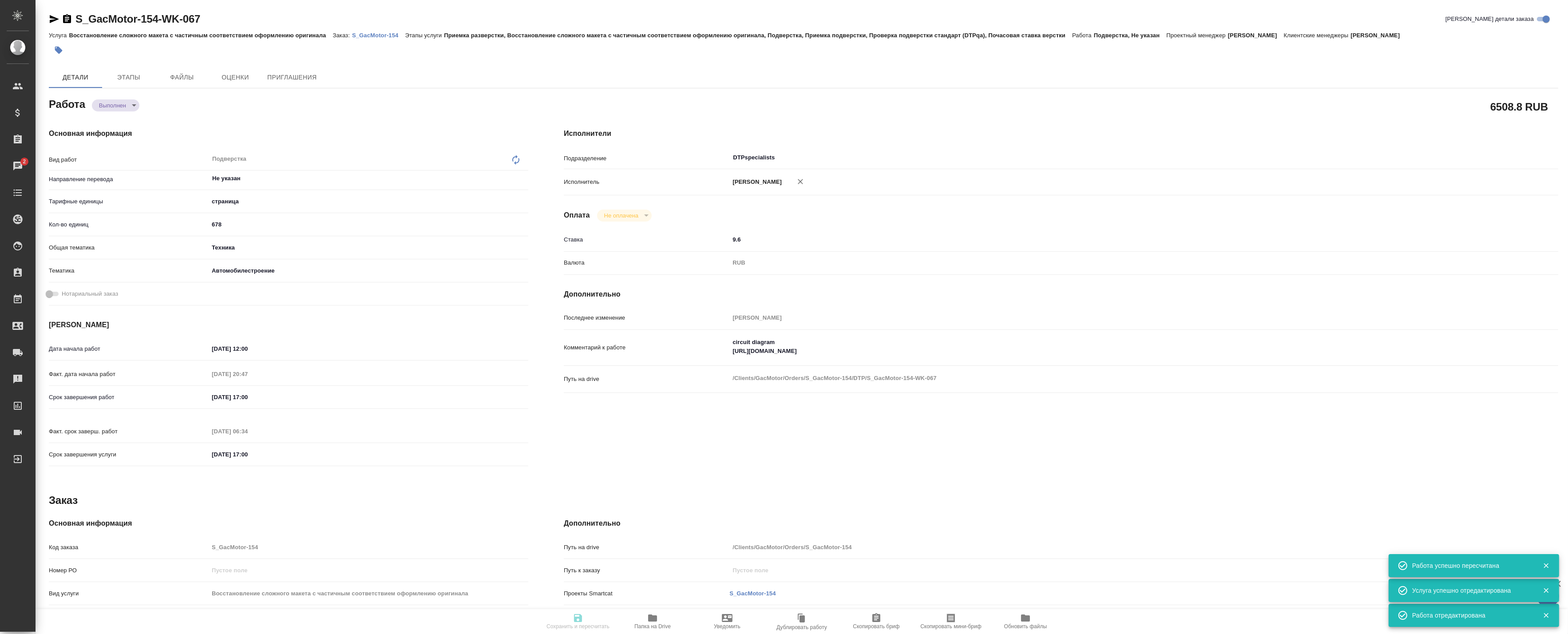
type input "Восстановление сложного макета с частичным соответствием оформлению оригинала"
type input "Приемка разверстки, Восстановление сложного макета с частичным соответствием оф…"
type input "[PERSON_NAME]"
type input "/Clients/GacMotor/Orders/S_GacMotor-154"
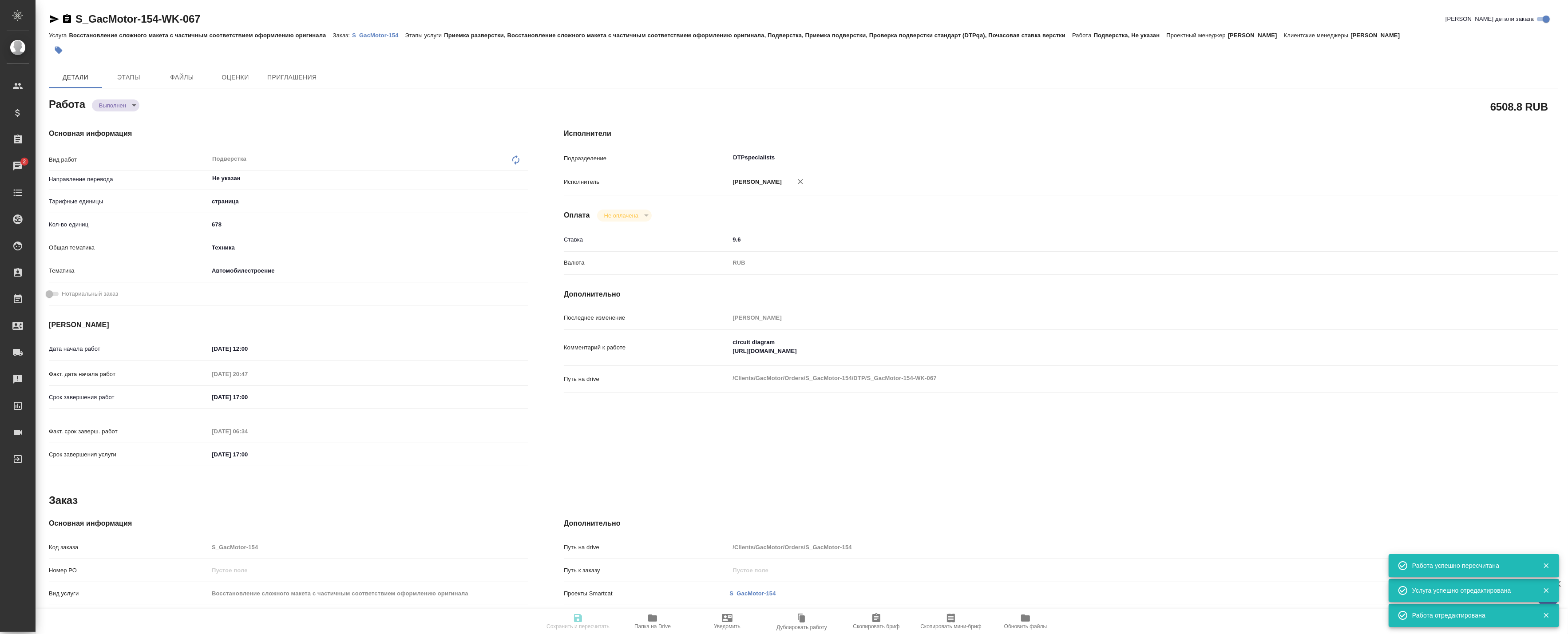
type textarea "x"
type textarea "материалы для перевода по нашей новой модели GS-8 HEV исходников нет, все надпи…"
type textarea "x"
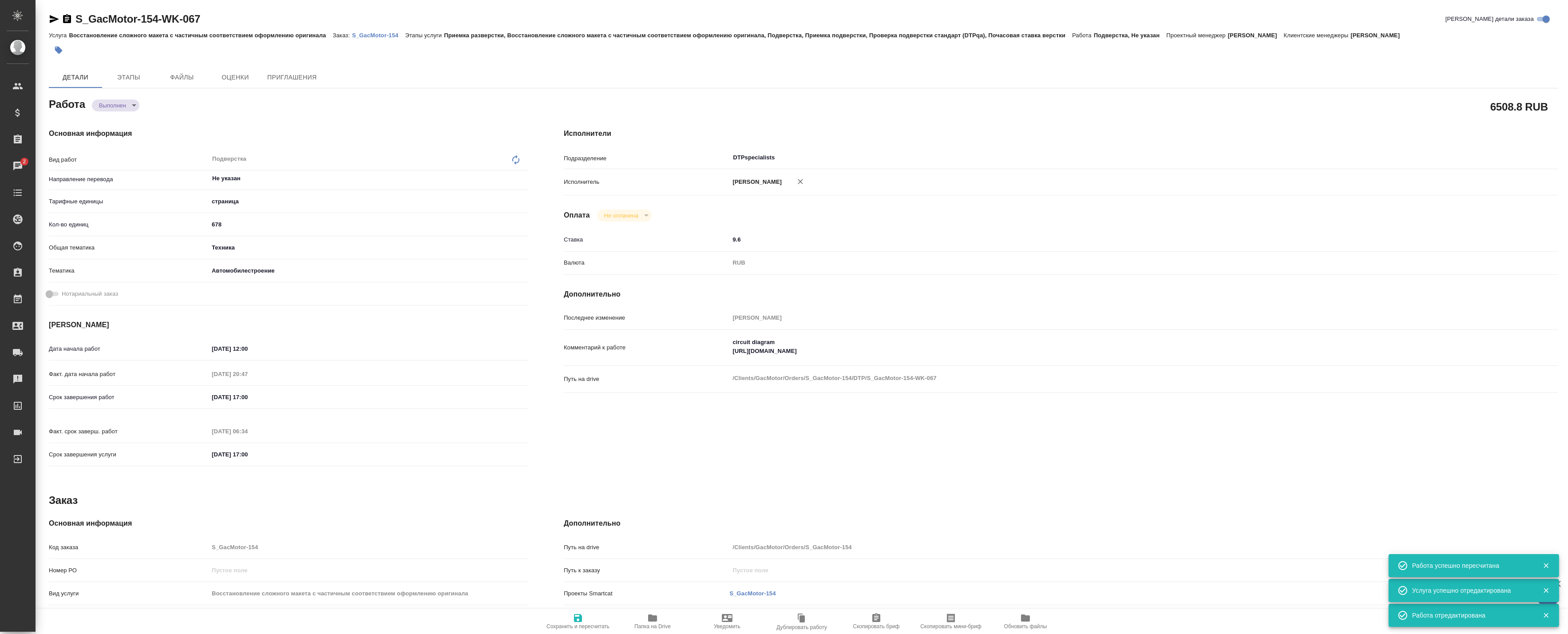
type textarea "x"
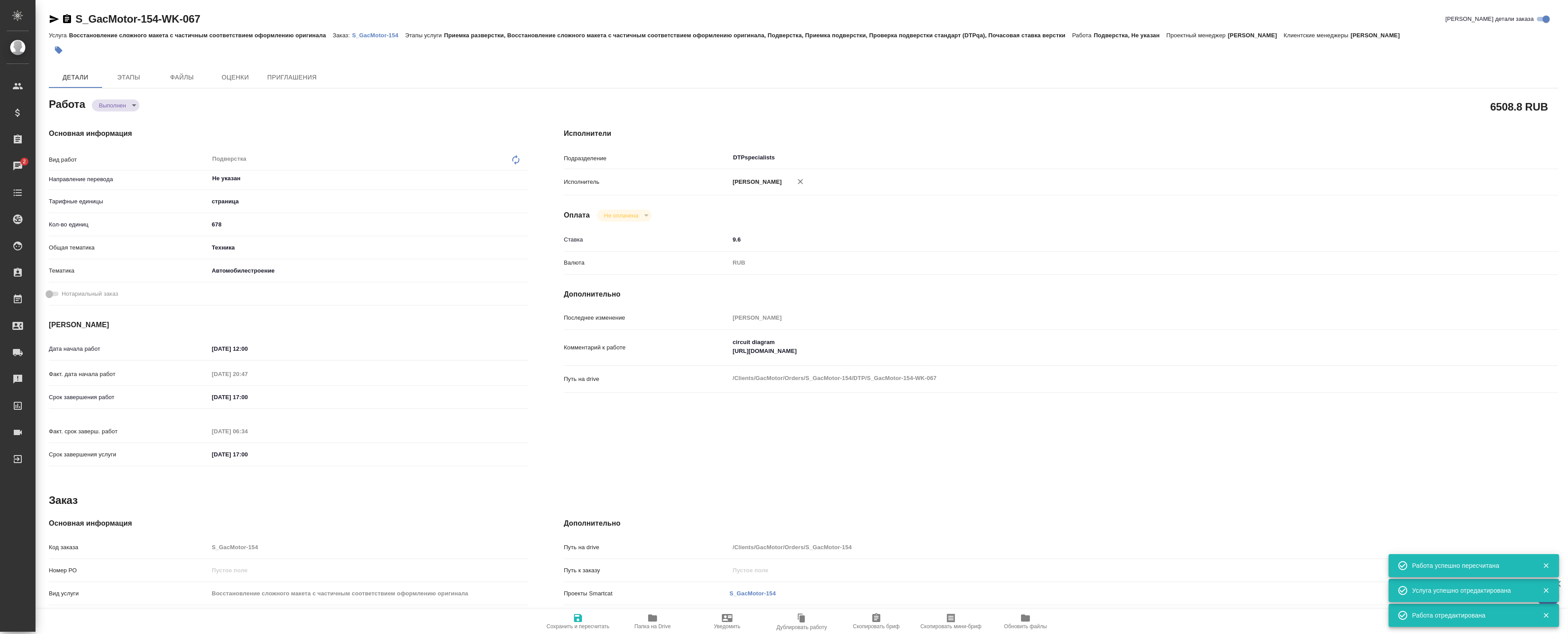
type textarea "x"
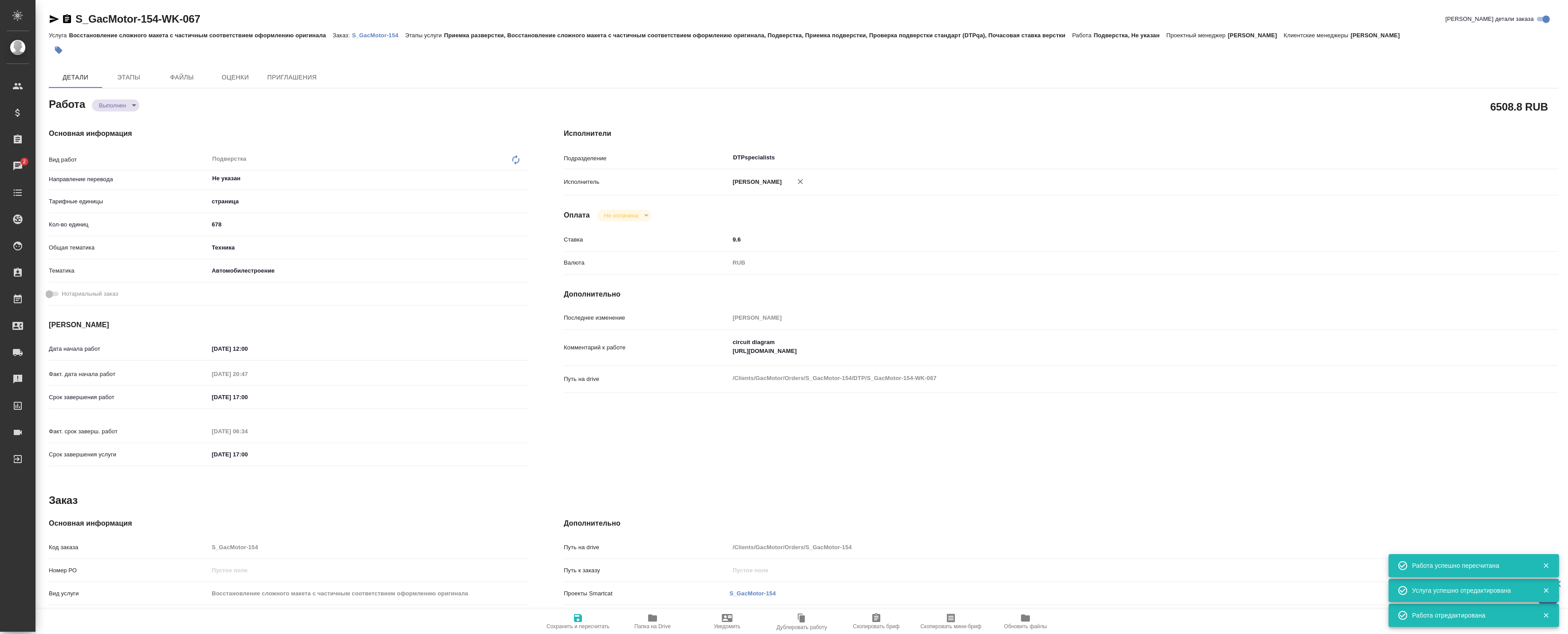
type textarea "x"
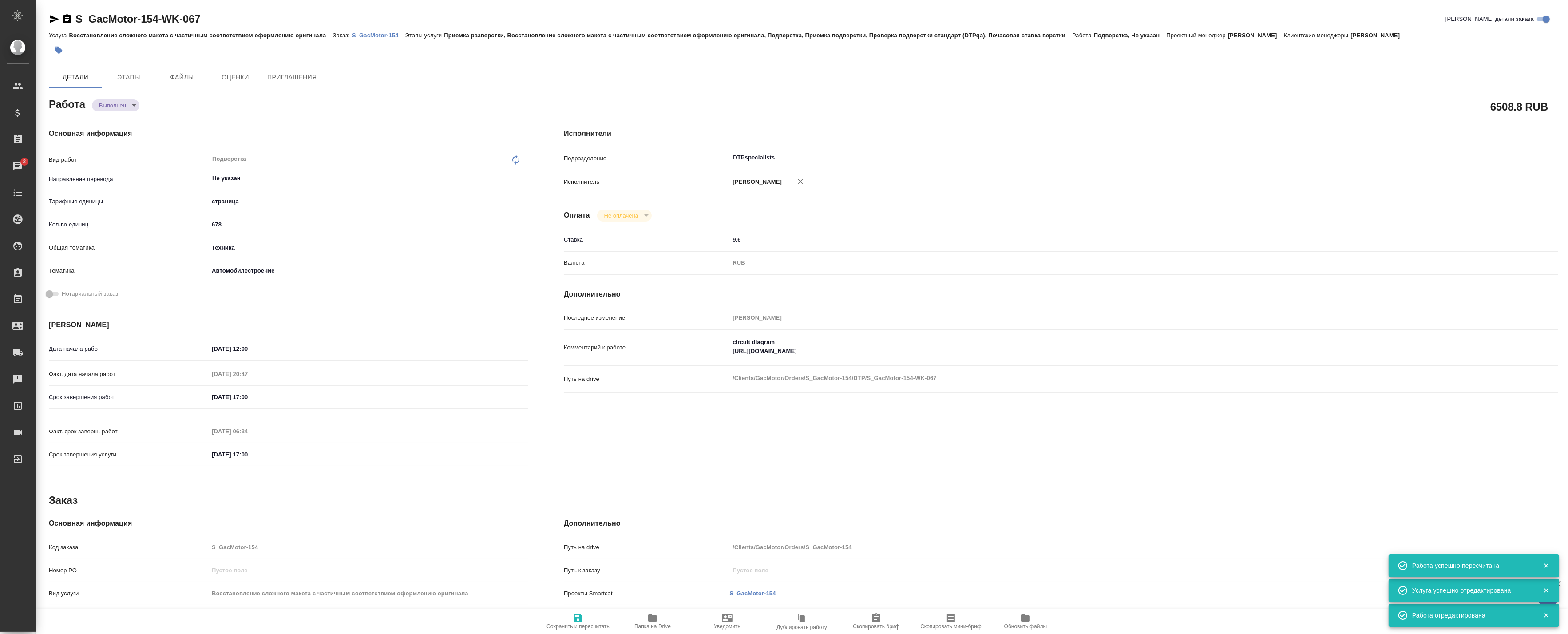
type textarea "x"
